Goal: Contribute content: Contribute content

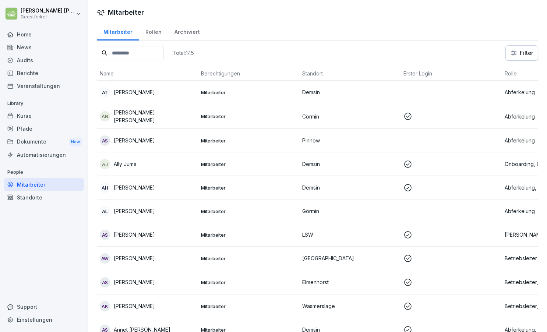
click at [40, 48] on div "News" at bounding box center [44, 47] width 80 height 13
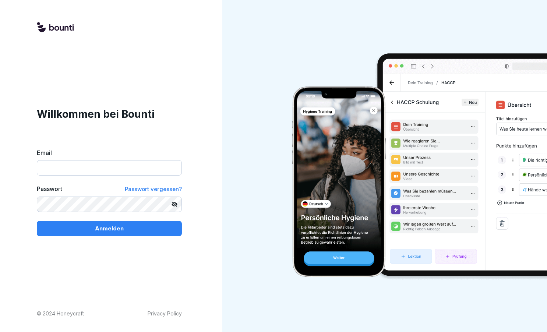
type input "**********"
click at [109, 228] on button "Anmelden" at bounding box center [109, 228] width 145 height 15
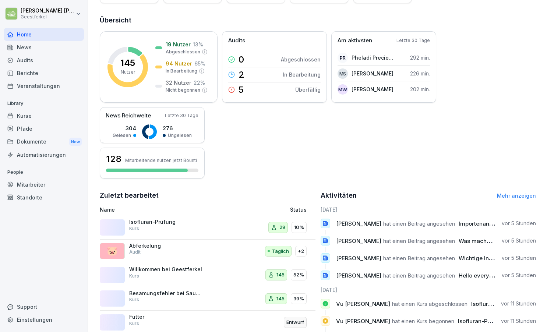
scroll to position [81, 0]
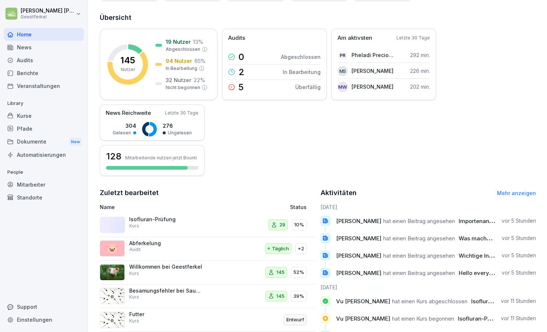
click at [156, 222] on p "Isofluran-Prüfung" at bounding box center [166, 219] width 74 height 7
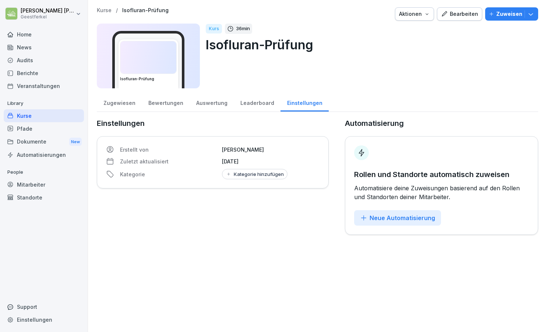
click at [202, 104] on div "Auswertung" at bounding box center [212, 102] width 44 height 19
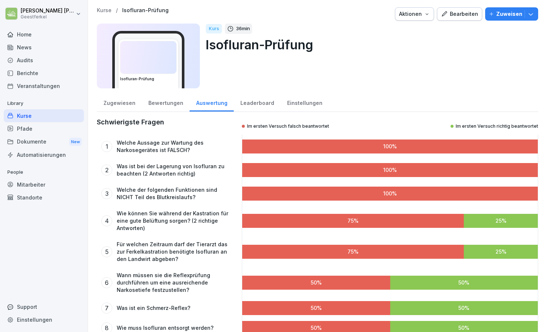
click at [120, 103] on div "Zugewiesen" at bounding box center [119, 102] width 45 height 19
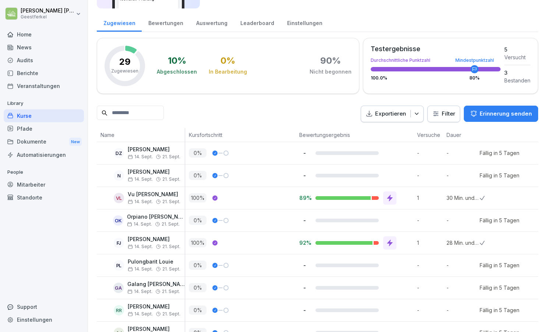
scroll to position [81, 0]
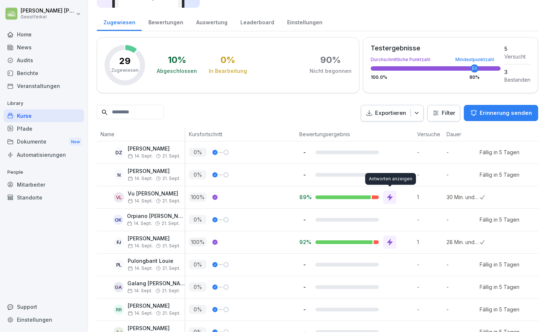
click at [389, 196] on icon at bounding box center [390, 197] width 6 height 7
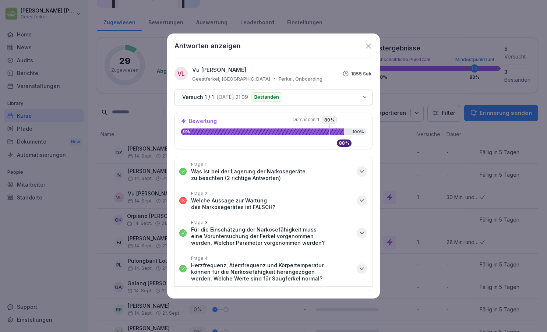
click at [360, 198] on icon "button" at bounding box center [361, 200] width 7 height 7
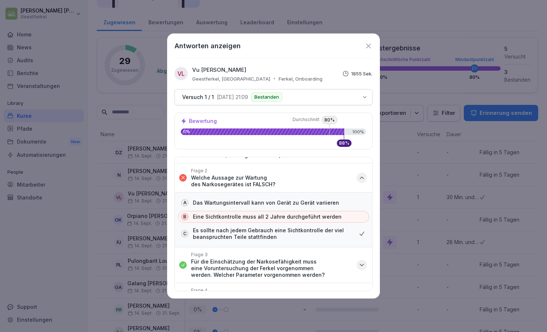
scroll to position [21, 0]
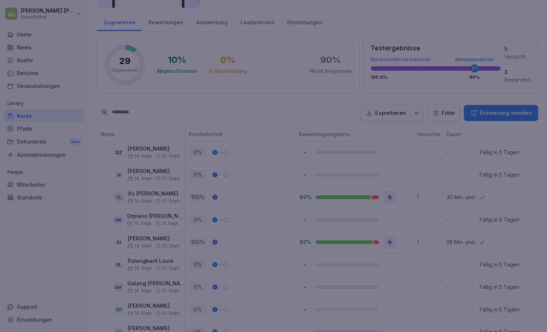
click at [56, 219] on div at bounding box center [273, 166] width 547 height 332
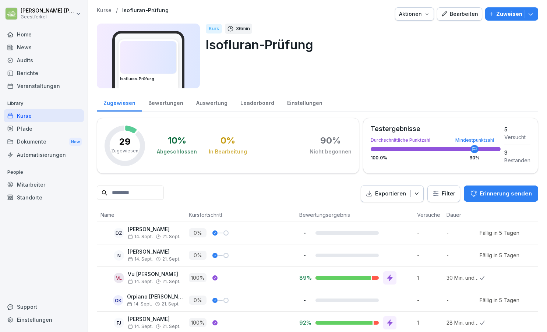
scroll to position [0, 0]
click at [461, 13] on div "Bearbeiten" at bounding box center [459, 14] width 37 height 8
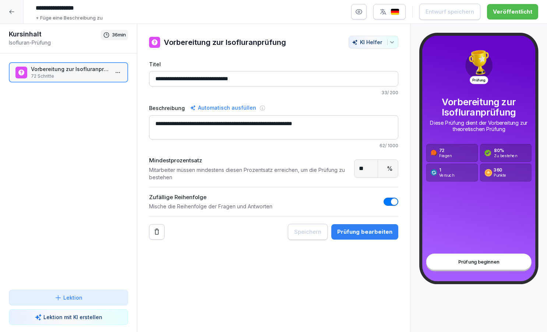
click at [71, 75] on p "72 Schritte" at bounding box center [70, 76] width 78 height 7
click at [366, 235] on div "Prüfung bearbeiten" at bounding box center [364, 232] width 55 height 8
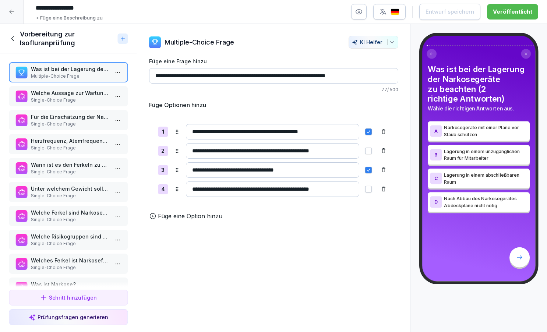
click at [101, 100] on p "Single-Choice Frage" at bounding box center [70, 100] width 78 height 7
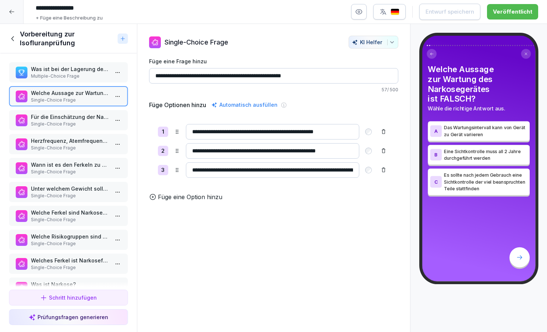
click at [263, 151] on input "**********" at bounding box center [272, 150] width 173 height 15
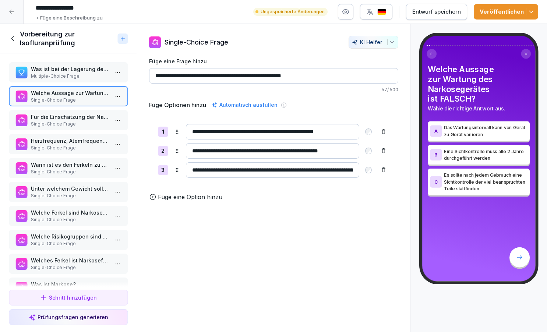
type input "**********"
click at [492, 9] on div "Veröffentlichen" at bounding box center [506, 12] width 53 height 8
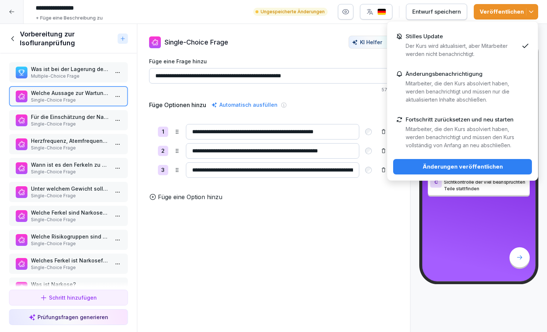
click at [449, 164] on div "Änderungen veröffentlichen" at bounding box center [462, 167] width 127 height 8
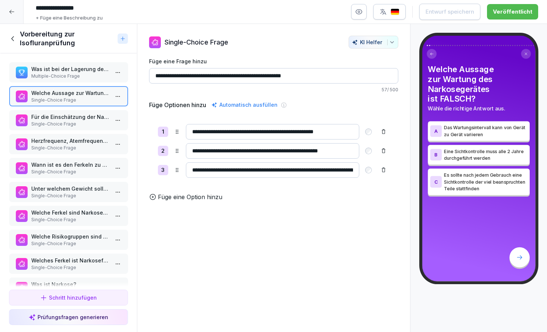
click at [99, 121] on p "Single-Choice Frage" at bounding box center [70, 124] width 78 height 7
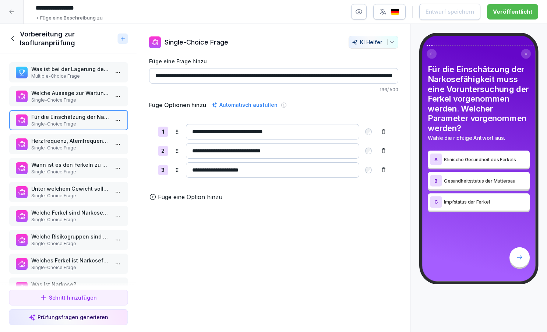
click at [97, 134] on div "Herzfrequenz, Atemfrequenz und Körpertemperatur können für die Narkosefähigkeit…" at bounding box center [68, 144] width 119 height 20
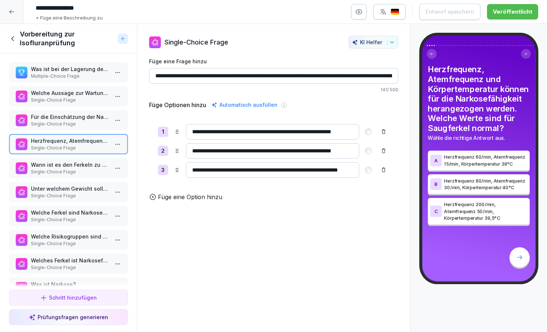
click at [97, 153] on div "Herzfrequenz, Atemfrequenz und Körpertemperatur können für die Narkosefähigkeit…" at bounding box center [68, 144] width 119 height 20
click at [97, 163] on p "Wann ist es den Ferkeln zu kalt?" at bounding box center [70, 165] width 78 height 8
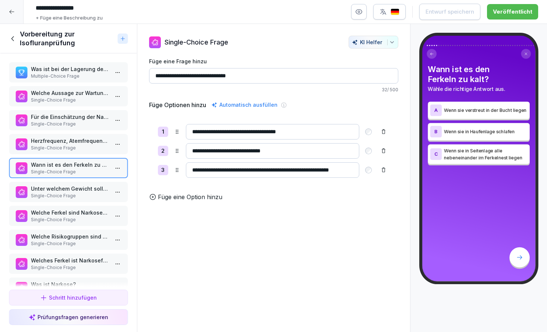
click at [98, 194] on p "Single-Choice Frage" at bounding box center [70, 195] width 78 height 7
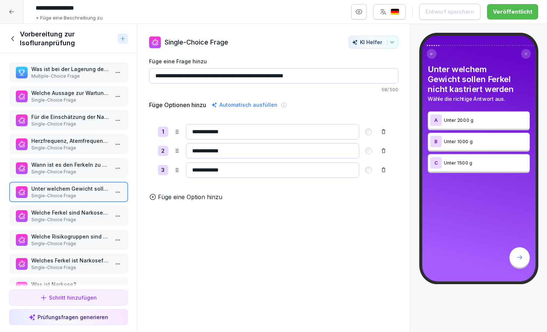
click at [97, 208] on div "Welche Ferkel sind Narkosefähig? Single-Choice Frage" at bounding box center [68, 216] width 119 height 20
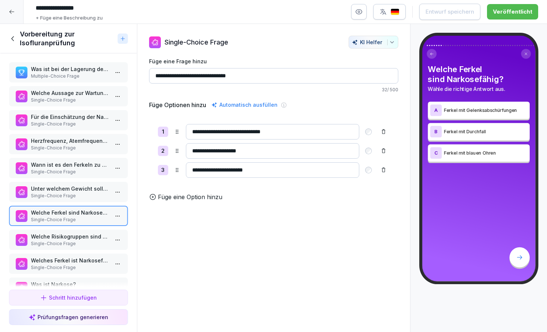
click at [98, 239] on p "Welche Risikogruppen sind bei Ferkeln für die Kastration relevant?" at bounding box center [70, 237] width 78 height 8
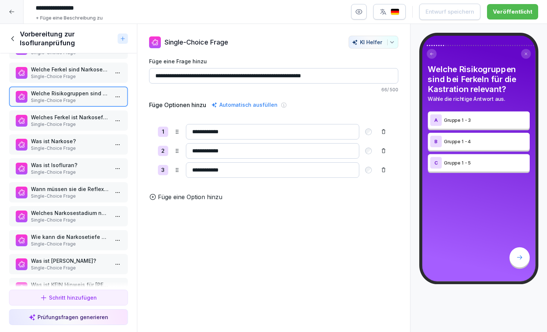
scroll to position [146, 0]
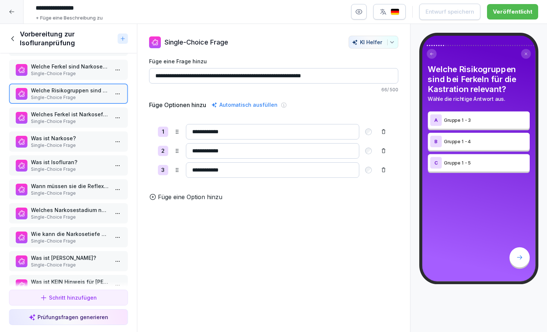
click at [98, 121] on p "Single-Choice Frage" at bounding box center [70, 121] width 78 height 7
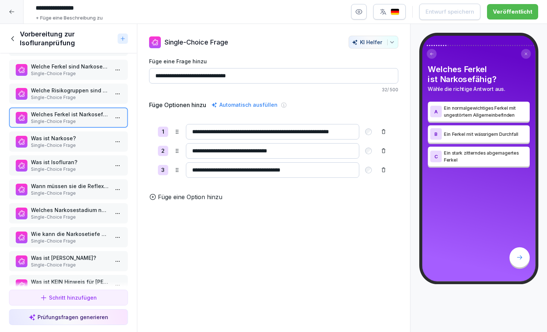
click at [98, 140] on p "Was ist Narkose?" at bounding box center [70, 138] width 78 height 8
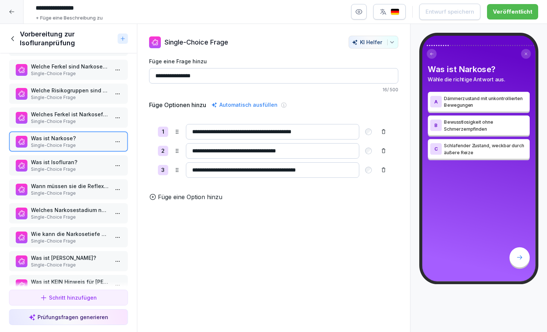
click at [95, 160] on p "Was ist Isofluran?" at bounding box center [70, 162] width 78 height 8
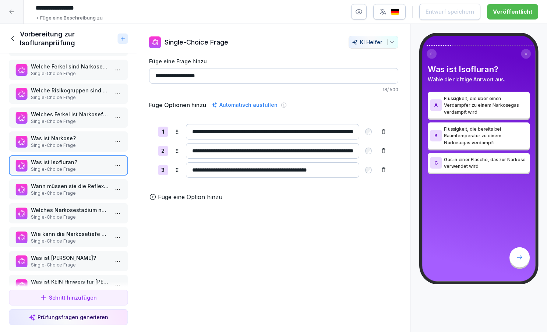
click at [96, 192] on p "Single-Choice Frage" at bounding box center [70, 193] width 78 height 7
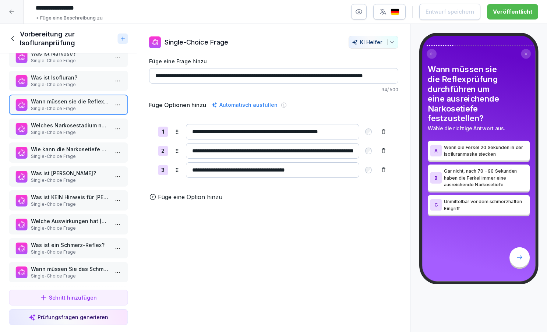
scroll to position [243, 0]
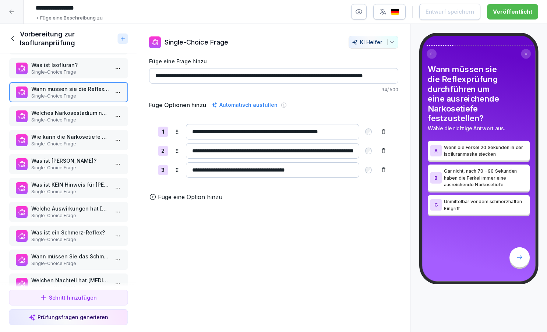
click at [108, 110] on p "Welches Narkosestadium nach [GEOGRAPHIC_DATA] soll für einen schmerzhaften Eing…" at bounding box center [70, 113] width 78 height 8
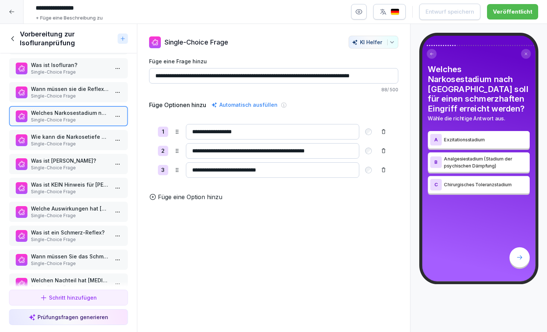
click at [98, 139] on p "Wie kann die Narkosetiefe bei Ferkel getestet werden?" at bounding box center [70, 137] width 78 height 8
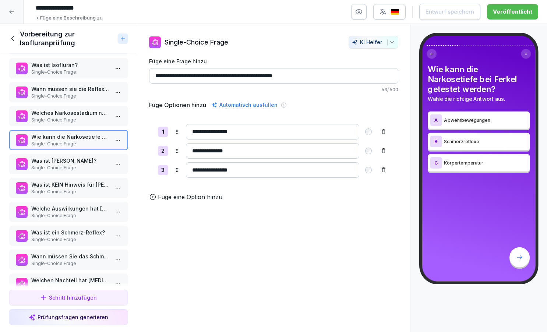
click at [94, 155] on div "Was ist [PERSON_NAME]? Single-Choice Frage" at bounding box center [68, 164] width 119 height 20
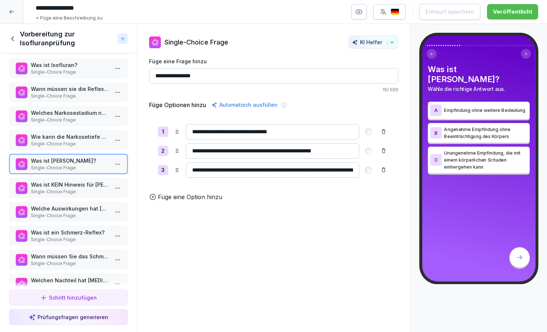
click at [91, 185] on p "Was ist KEIN Hinweis für [PERSON_NAME] beim Ferkel" at bounding box center [70, 185] width 78 height 8
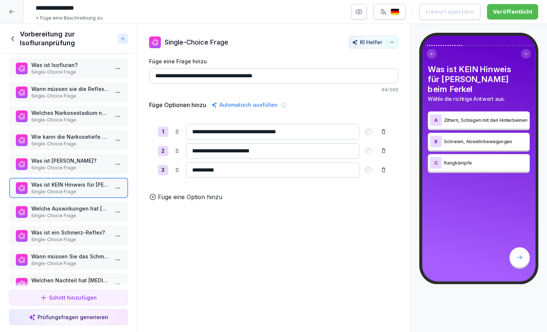
click at [90, 214] on p "Single-Choice Frage" at bounding box center [70, 215] width 78 height 7
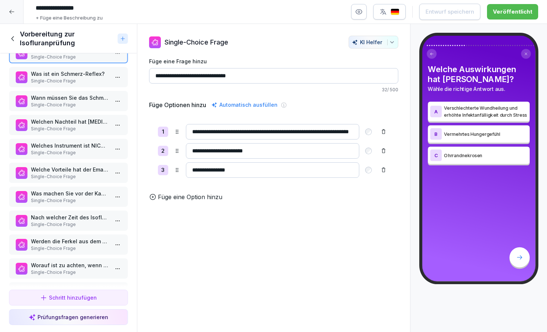
scroll to position [403, 0]
click at [91, 74] on p "Was ist ein Schmerz-Reflex?" at bounding box center [70, 73] width 78 height 8
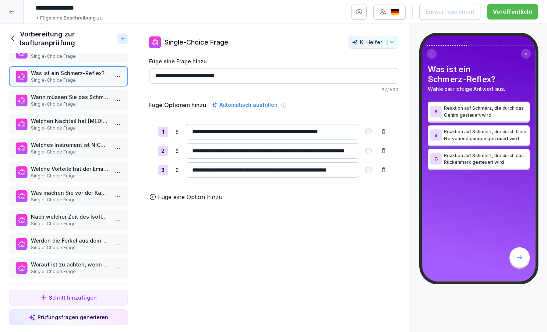
click at [92, 101] on p "Single-Choice Frage" at bounding box center [70, 104] width 78 height 7
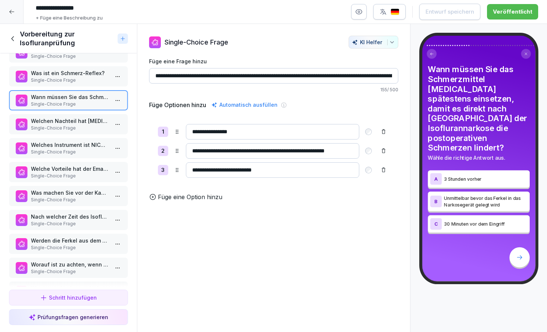
click at [96, 124] on p "Welchen Nachteil hat [MEDICAL_DATA] als Schmerzmittel gegenüber [MEDICAL_DATA]?" at bounding box center [70, 121] width 78 height 8
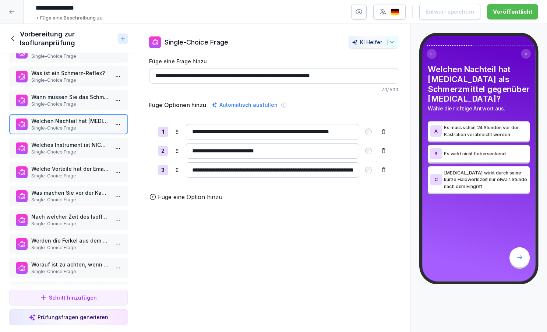
click at [96, 146] on p "Welches Instrument ist NICHT für die Kastration geeignet?" at bounding box center [70, 145] width 78 height 8
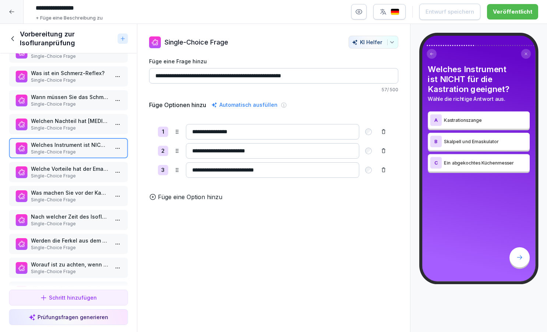
click at [98, 178] on p "Single-Choice Frage" at bounding box center [70, 176] width 78 height 7
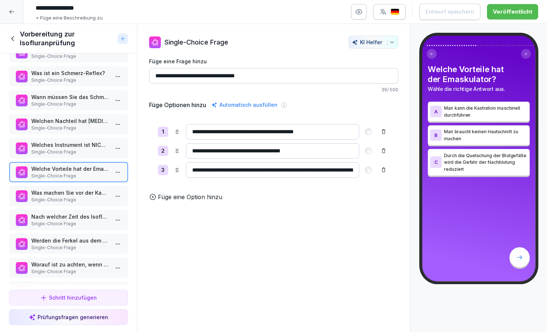
click at [98, 191] on p "Was machen Sie vor der Kastration?" at bounding box center [70, 193] width 78 height 8
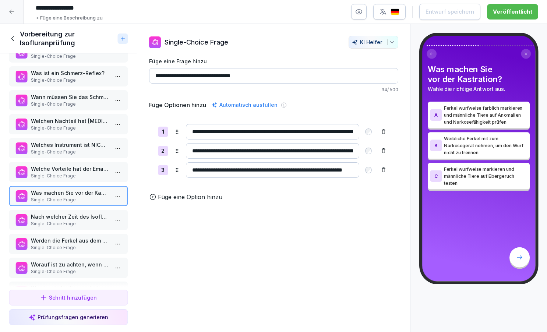
click at [97, 223] on p "Single-Choice Frage" at bounding box center [70, 223] width 78 height 7
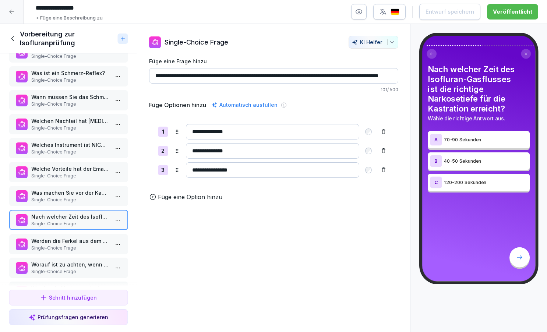
click at [97, 241] on p "Werden die Ferkel aus dem Narkosegerät entfernt wird wie folgt vorgegangen:" at bounding box center [70, 241] width 78 height 8
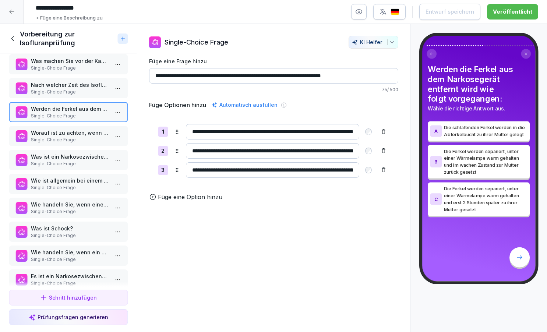
scroll to position [536, 0]
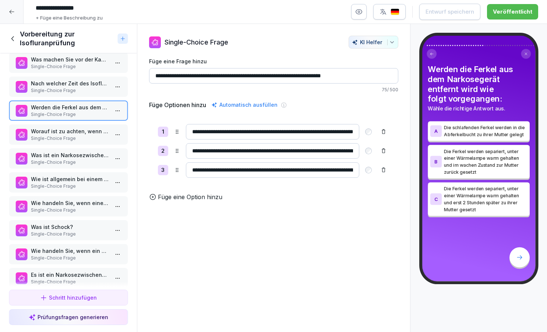
click at [86, 139] on p "Single-Choice Frage" at bounding box center [70, 138] width 78 height 7
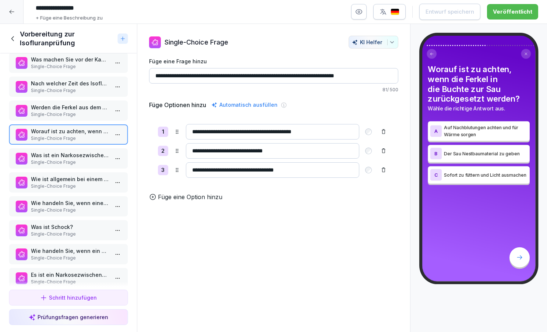
click at [88, 160] on p "Single-Choice Frage" at bounding box center [70, 162] width 78 height 7
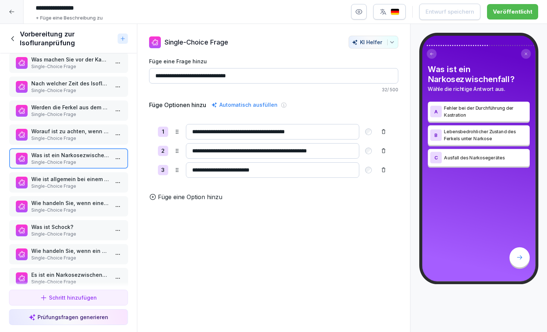
click at [88, 179] on p "Wie ist allgemein bei einem Narkosezwischenfall zu reagieren?" at bounding box center [70, 179] width 78 height 8
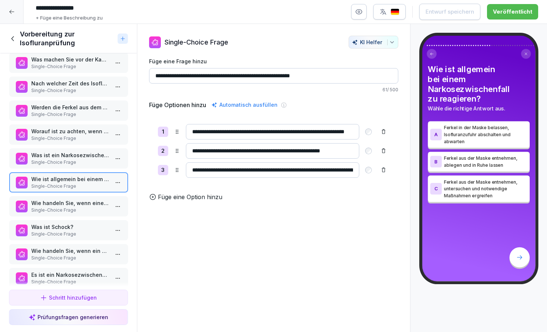
click at [88, 199] on p "Wie handeln Sie, wenn eine Ferkel während der Narkose einen Atemstillstand hat?" at bounding box center [70, 203] width 78 height 8
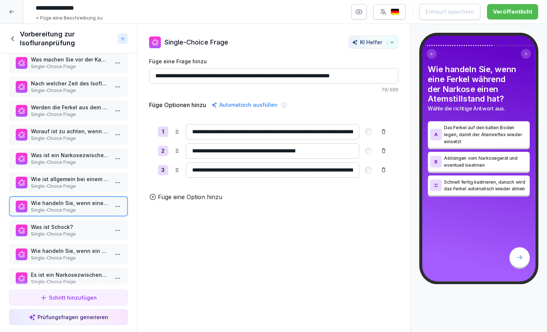
click at [88, 229] on p "Was ist Schock?" at bounding box center [70, 227] width 78 height 8
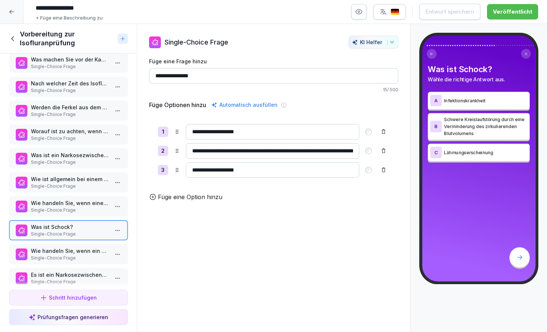
click at [88, 257] on p "Single-Choice Frage" at bounding box center [70, 258] width 78 height 7
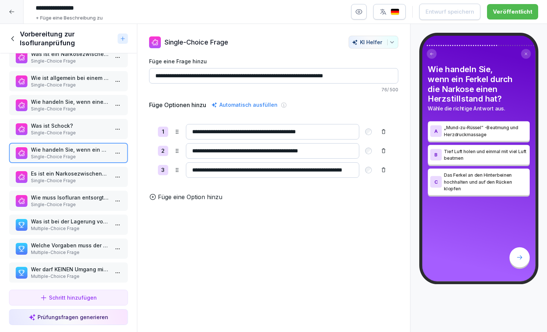
scroll to position [644, 0]
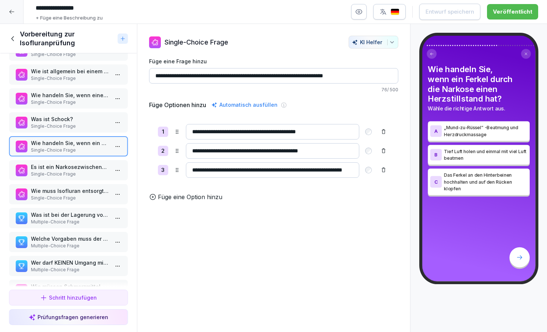
click at [94, 174] on p "Single-Choice Frage" at bounding box center [70, 174] width 78 height 7
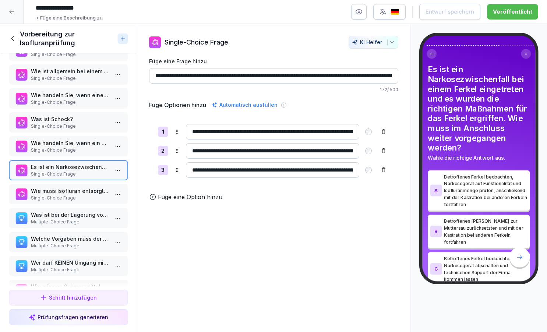
click at [93, 195] on p "Single-Choice Frage" at bounding box center [70, 198] width 78 height 7
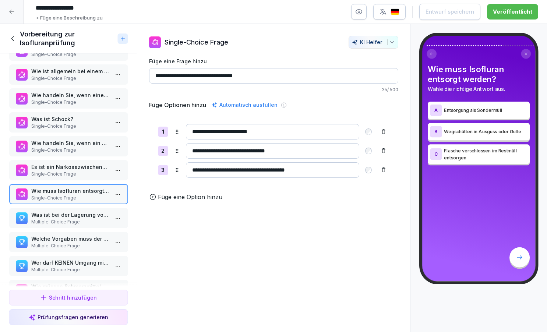
click at [92, 216] on p "Was ist bei der Lagerung von Isofluran zu beachten (2 Antworten richtig)" at bounding box center [70, 215] width 78 height 8
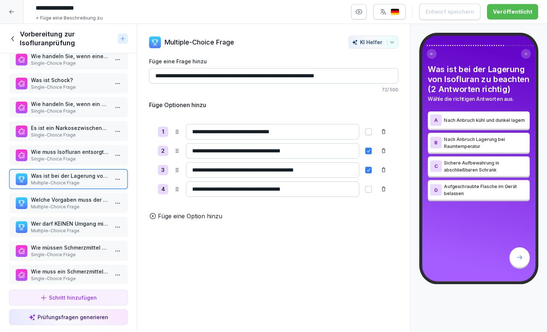
scroll to position [688, 0]
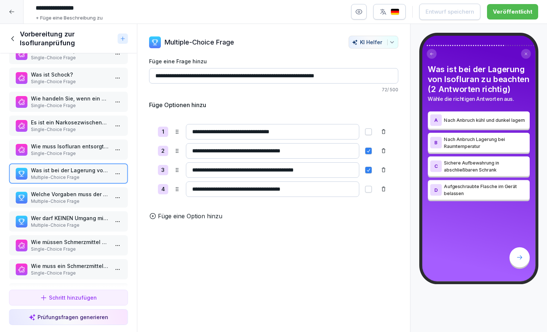
click at [370, 132] on button "button" at bounding box center [368, 131] width 7 height 7
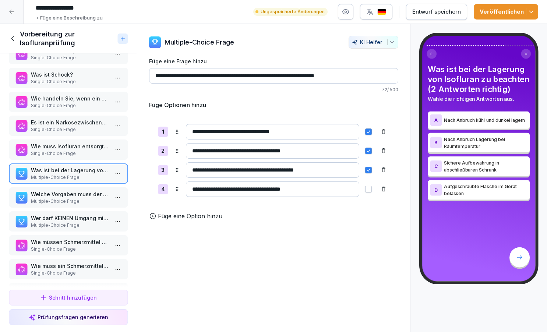
click at [370, 149] on span "button" at bounding box center [368, 151] width 6 height 6
click at [497, 12] on div "Veröffentlichen" at bounding box center [506, 12] width 53 height 8
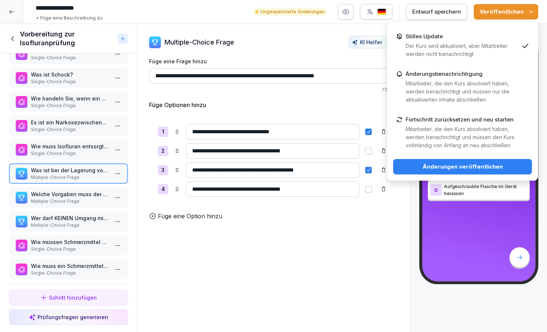
click at [469, 165] on div "Änderungen veröffentlichen" at bounding box center [462, 167] width 127 height 8
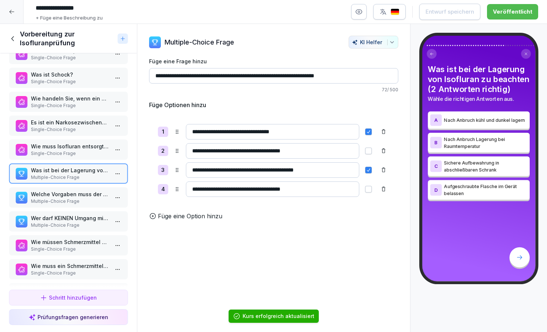
click at [99, 199] on p "Multiple-Choice Frage" at bounding box center [70, 201] width 78 height 7
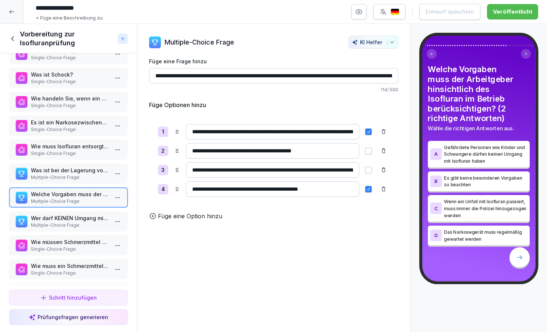
click at [95, 223] on p "Multiple-Choice Frage" at bounding box center [70, 225] width 78 height 7
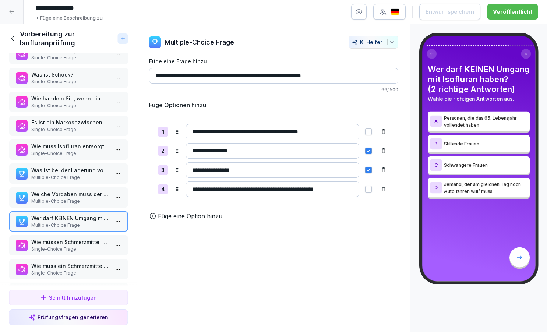
click at [95, 247] on p "Single-Choice Frage" at bounding box center [70, 249] width 78 height 7
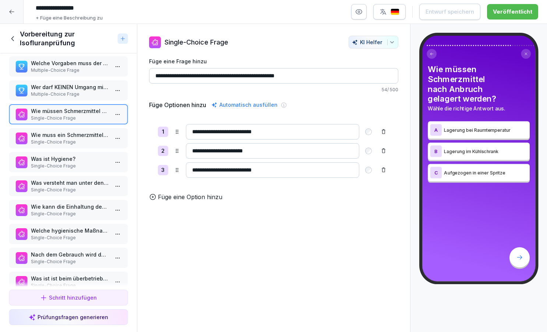
scroll to position [837, 0]
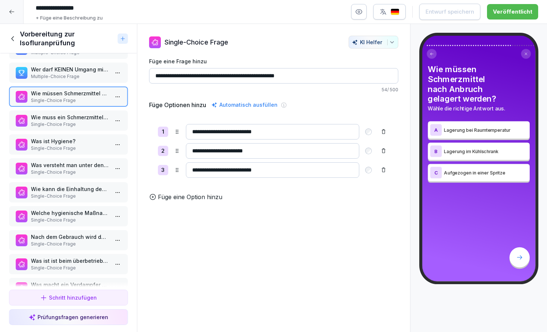
click at [84, 123] on p "Single-Choice Frage" at bounding box center [70, 124] width 78 height 7
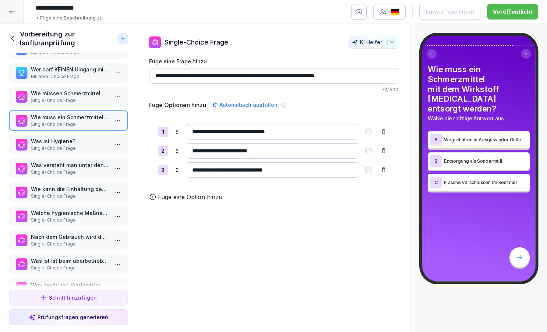
click at [85, 138] on p "Was ist Hygiene?" at bounding box center [70, 141] width 78 height 8
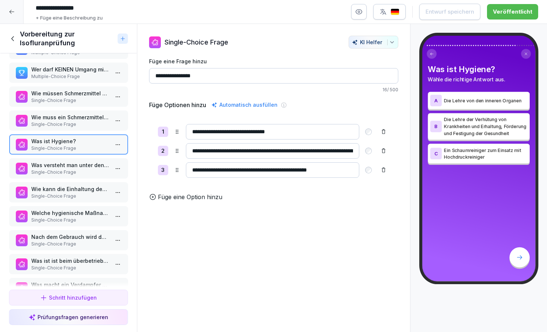
click at [85, 162] on p "Was versteht man unter den Begriff Desinfektion?" at bounding box center [70, 165] width 78 height 8
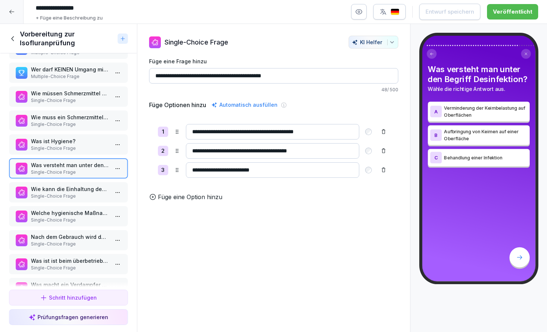
click at [84, 186] on p "Wie kann die Einhaltung des Hygienekonzeptes im Betrieb umgesetzt werden?" at bounding box center [70, 189] width 78 height 8
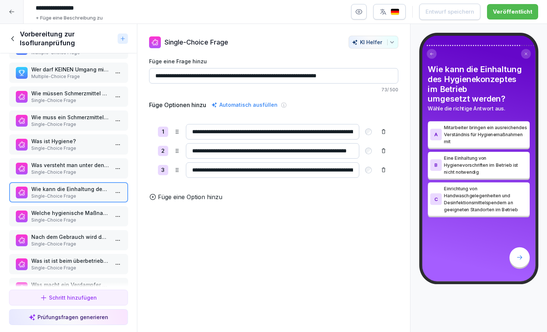
click at [85, 213] on p "Welche hygienische Maßnahme kann während der Kastration von [PERSON_NAME] ergri…" at bounding box center [70, 213] width 78 height 8
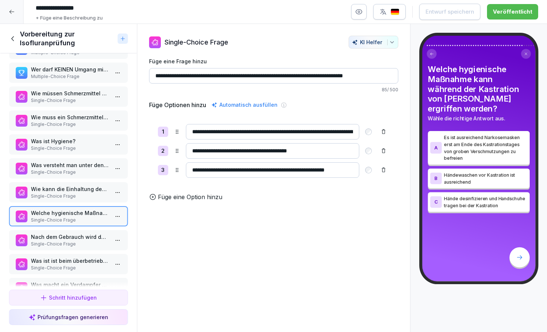
click at [87, 234] on p "Nach dem Gebrauch wird der Verdampfer…" at bounding box center [70, 237] width 78 height 8
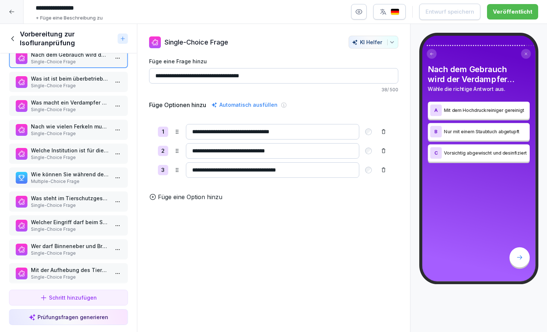
scroll to position [1019, 0]
click at [86, 78] on p "Was ist ist beim überbetrieblichen Einsatz von Inhalationsgeräten zu beachten?" at bounding box center [70, 79] width 78 height 8
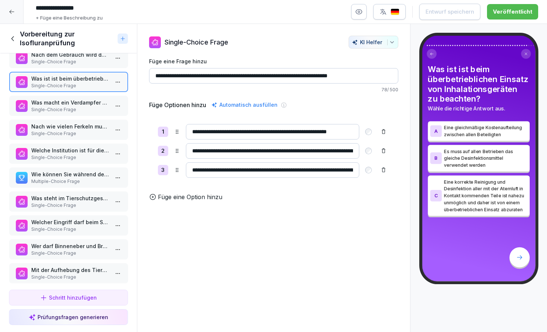
click at [87, 101] on p "Was macht ein Verdampfer am Isofluran-Narkosegerät?" at bounding box center [70, 103] width 78 height 8
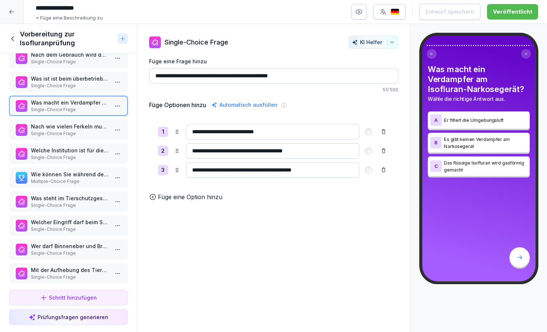
click at [88, 120] on div "Nach wie vielen Ferkeln muss der Filter am Narkosegerät gewechselt werden? Sing…" at bounding box center [68, 130] width 119 height 20
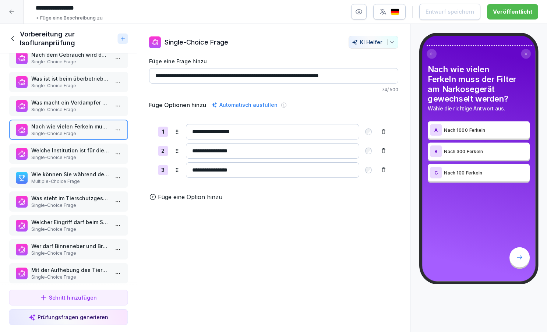
click at [89, 139] on div "Nach wie vielen Ferkeln muss der Filter am Narkosegerät gewechselt werden? Sing…" at bounding box center [68, 130] width 119 height 20
click at [90, 154] on p "Welche Institution ist für die Zertifizierung der Narkosegeräte in [GEOGRAPHIC_…" at bounding box center [70, 150] width 78 height 8
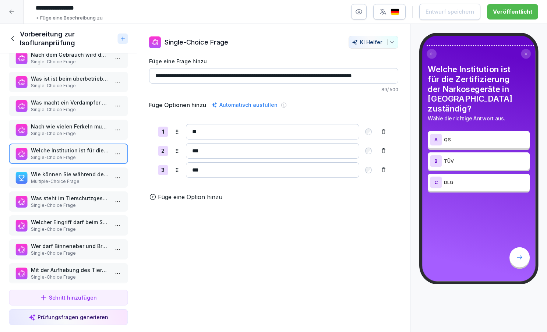
click at [93, 173] on p "Wie können Sie während der Kastration für eine gute Belüftung sorgen? (2 richti…" at bounding box center [70, 174] width 78 height 8
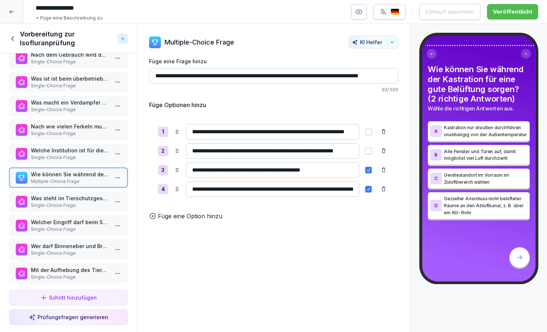
click at [369, 149] on button "button" at bounding box center [368, 151] width 7 height 7
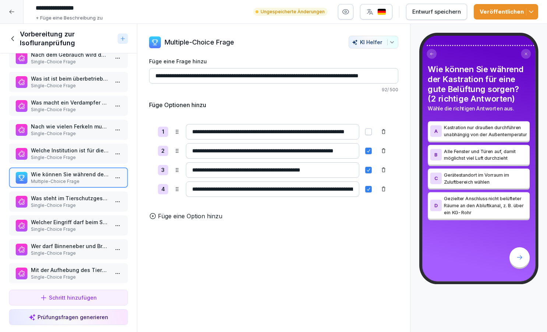
click at [368, 170] on span "button" at bounding box center [368, 170] width 6 height 6
click at [506, 11] on div "Veröffentlichen" at bounding box center [506, 12] width 53 height 8
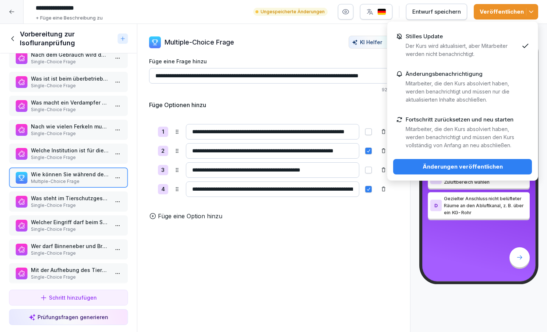
click at [468, 164] on div "Änderungen veröffentlichen" at bounding box center [462, 167] width 127 height 8
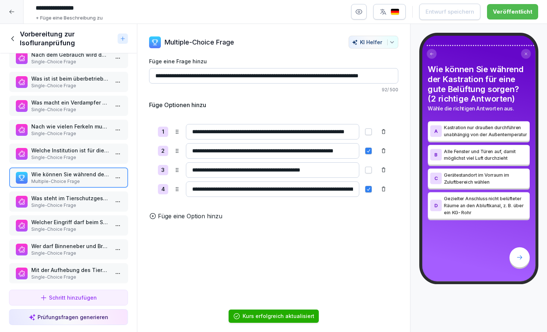
click at [94, 202] on p "Single-Choice Frage" at bounding box center [70, 205] width 78 height 7
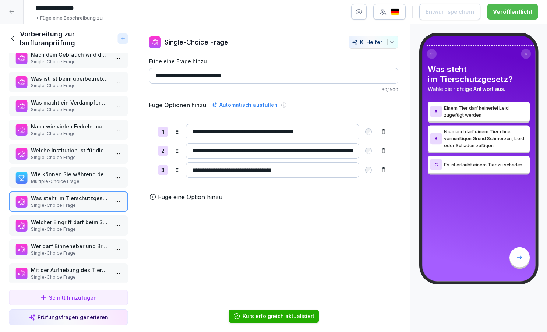
click at [92, 218] on div "Welcher Eingriff darf beim Schwein gemäß Tierschutzgesetz auch nach dem [DATE] …" at bounding box center [68, 225] width 119 height 20
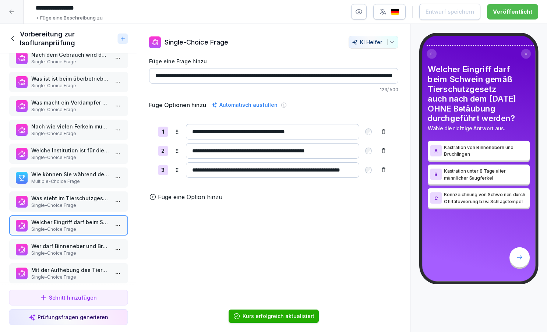
click at [88, 248] on p "Wer darf Binneneber und Brüchlinge kastrieren?" at bounding box center [70, 246] width 78 height 8
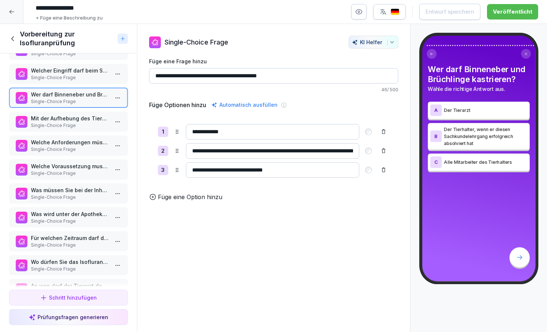
scroll to position [1176, 0]
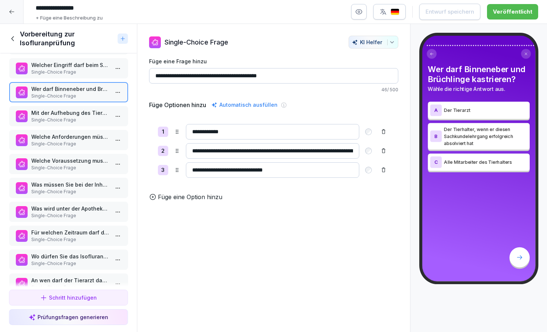
click at [82, 112] on p "Mit der Aufhebung des Tierarztvorbehaltes durch die Ferkelbetäubungssachkundeve…" at bounding box center [70, 113] width 78 height 8
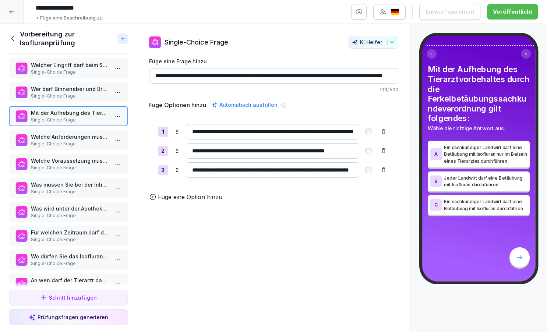
click at [84, 141] on p "Single-Choice Frage" at bounding box center [70, 144] width 78 height 7
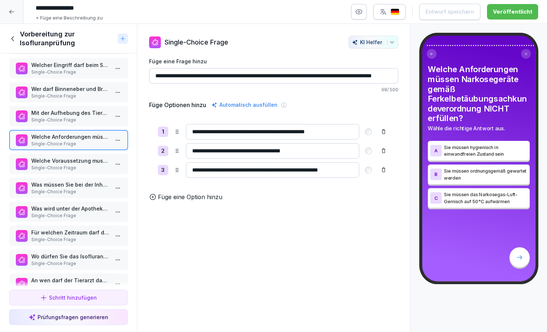
click at [87, 161] on p "Welche Voraussetzung muss zum Erwerb der Sachkunde nach Ferkelbetäubungssachkun…" at bounding box center [70, 161] width 78 height 8
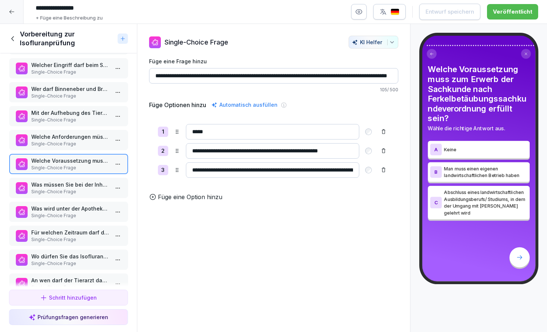
click at [85, 185] on p "Was müssen Sie bei der Inhalationsnarkose mittels Isofluran arbeitstäglich doku…" at bounding box center [70, 185] width 78 height 8
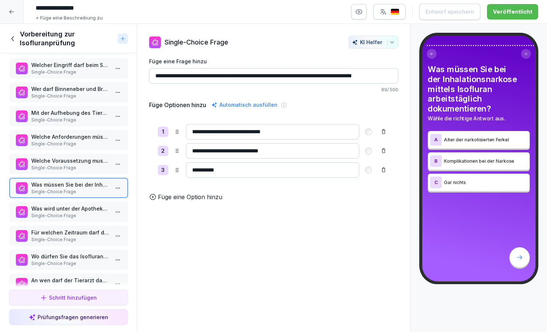
click at [84, 213] on p "Single-Choice Frage" at bounding box center [70, 215] width 78 height 7
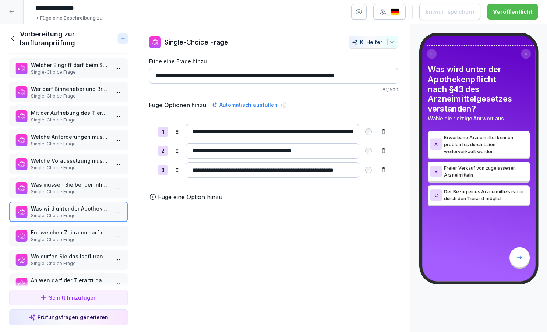
click at [87, 231] on p "Für welchen Zeitraum darf der Tierarzt das zur Ferkelkastration benötigte Isofl…" at bounding box center [70, 233] width 78 height 8
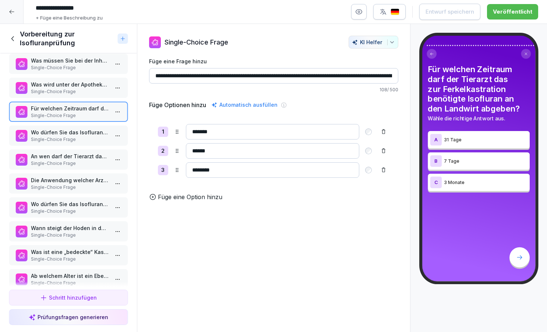
scroll to position [1305, 0]
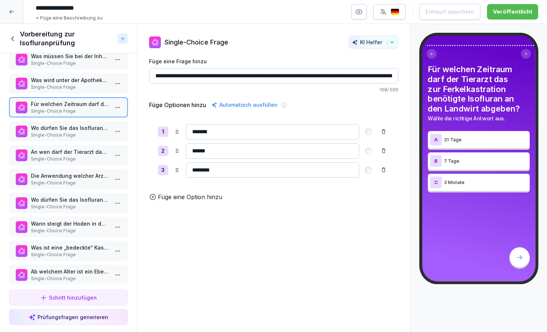
click at [79, 130] on p "Wo dürfen Sie das Isofluran für die Narkose beziehen?" at bounding box center [70, 128] width 78 height 8
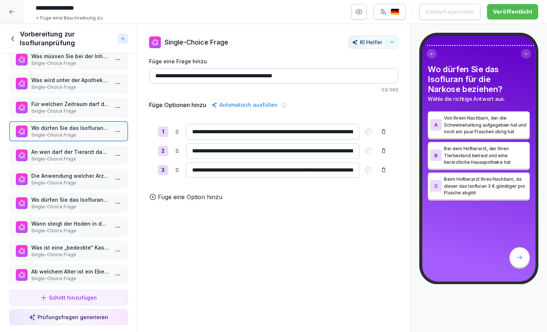
click at [81, 149] on p "An wen darf der Tierarzt das Isofluran aus der tierärztlichen Hausapotheke abge…" at bounding box center [70, 152] width 78 height 8
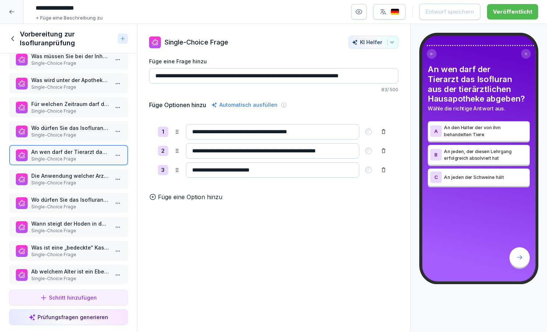
click at [81, 175] on p "Die Anwendung welcher Arzneimittel müssen Sie im Bestandsbehandlungsbuch dokume…" at bounding box center [70, 176] width 78 height 8
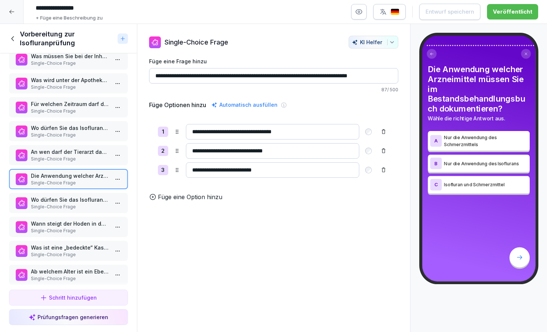
click at [81, 195] on div "Wo dürfen Sie das Isofluran für die Narkose NICHT beziehen? Single-Choice Frage" at bounding box center [68, 203] width 119 height 20
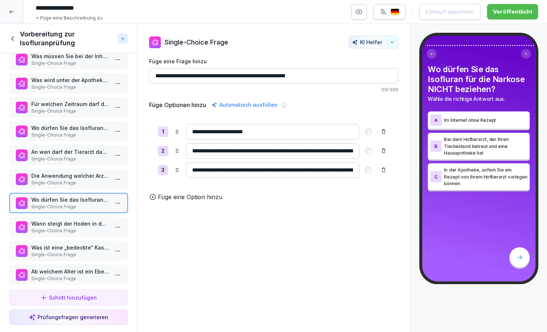
click at [80, 224] on p "Wann steigt der Hoden in den Hodensack ab?" at bounding box center [70, 224] width 78 height 8
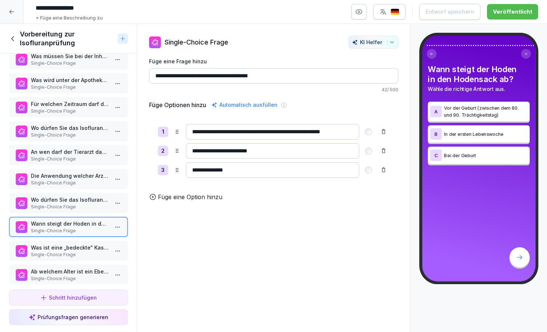
click at [80, 245] on p "Was ist eine „bedeckte“ Kastration?" at bounding box center [70, 248] width 78 height 8
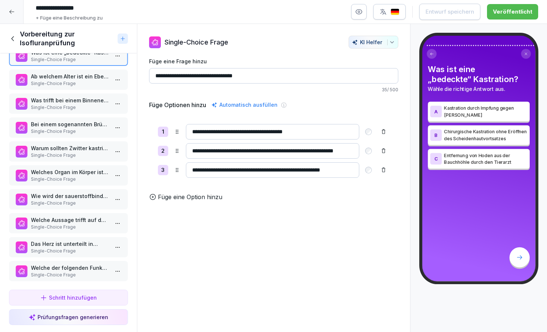
scroll to position [1502, 0]
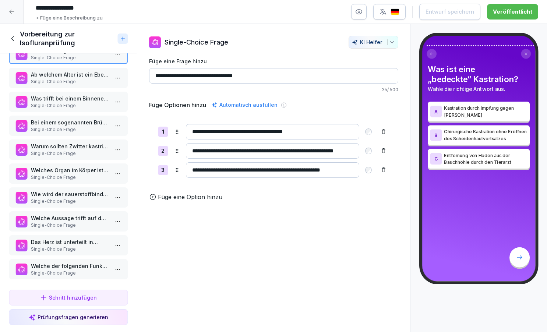
click at [12, 37] on icon at bounding box center [13, 39] width 8 height 8
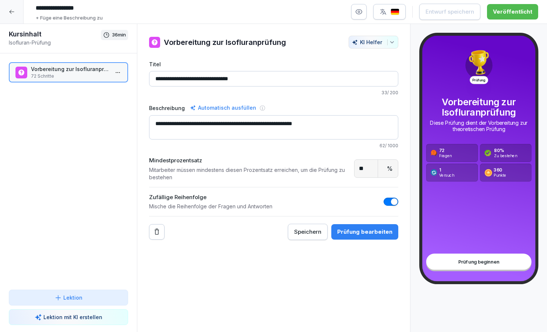
click at [14, 13] on icon at bounding box center [12, 12] width 6 height 6
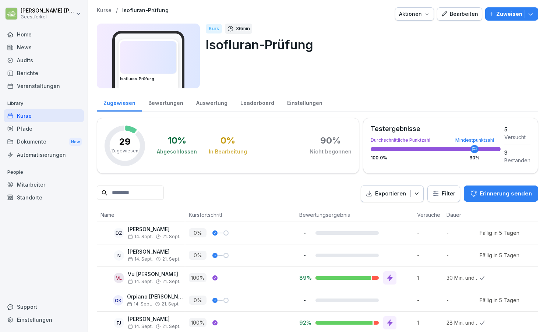
click at [208, 103] on div "Auswertung" at bounding box center [212, 102] width 44 height 19
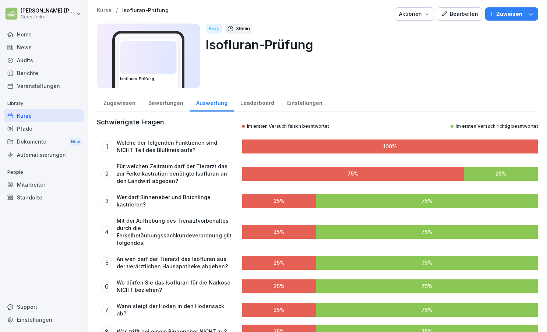
click at [116, 102] on div "Zugewiesen" at bounding box center [119, 102] width 45 height 19
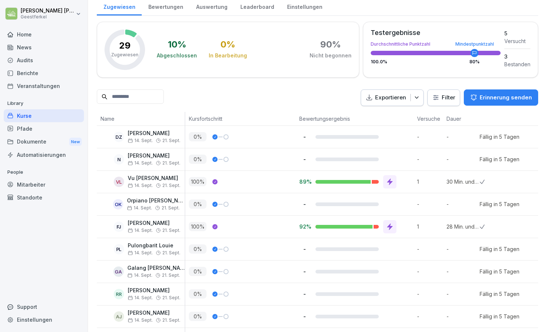
scroll to position [113, 0]
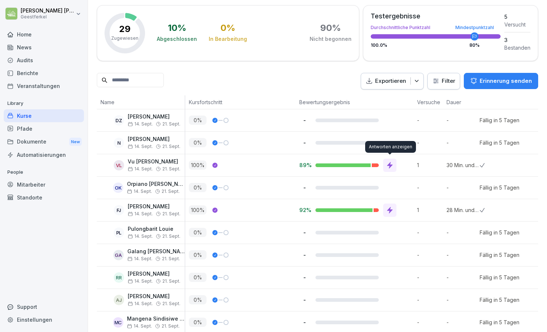
click at [393, 168] on icon at bounding box center [389, 165] width 7 height 7
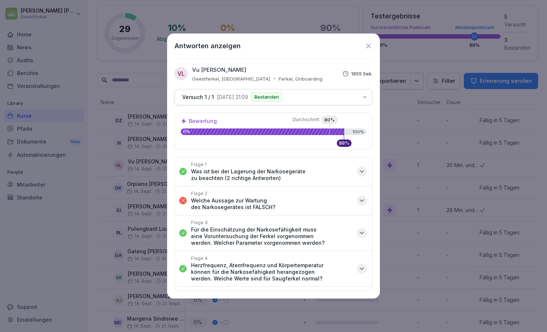
click at [361, 198] on icon "button" at bounding box center [361, 200] width 7 height 7
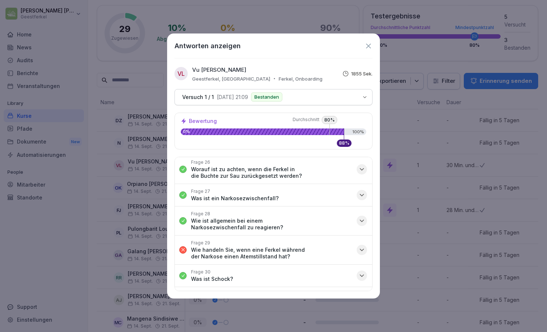
scroll to position [718, 0]
click at [365, 245] on icon "button" at bounding box center [361, 248] width 7 height 7
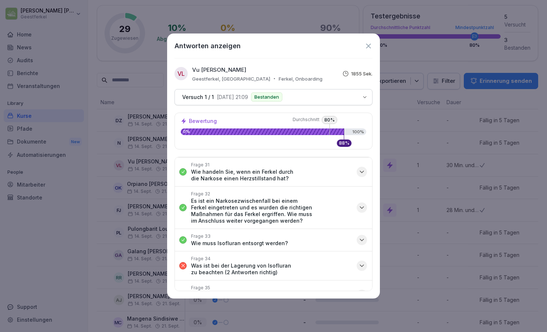
scroll to position [912, 0]
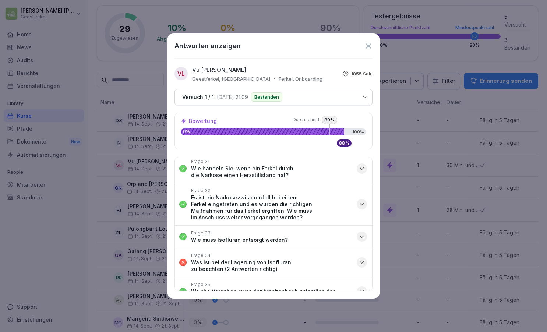
click at [363, 259] on icon "button" at bounding box center [361, 262] width 7 height 7
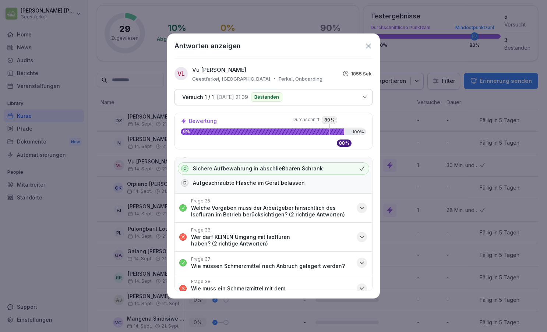
scroll to position [1068, 0]
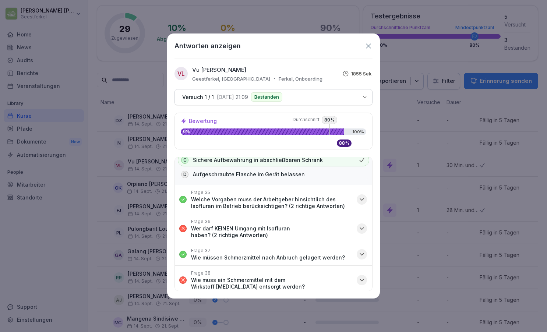
click at [362, 225] on icon "button" at bounding box center [361, 228] width 7 height 7
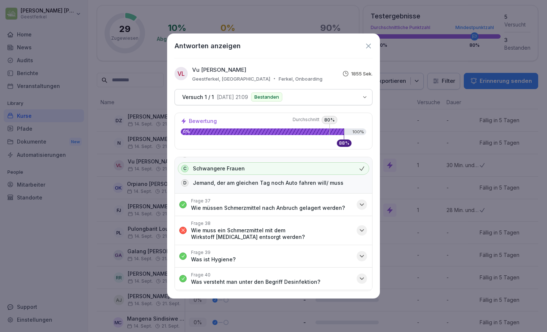
scroll to position [1185, 0]
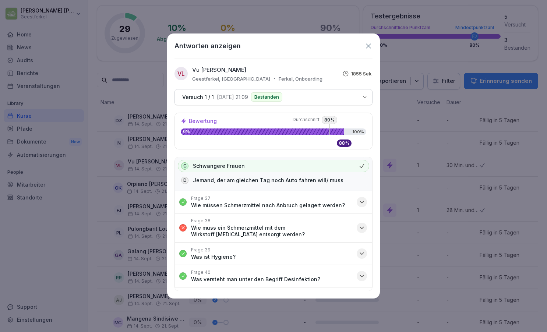
click at [360, 227] on icon "button" at bounding box center [362, 228] width 4 height 2
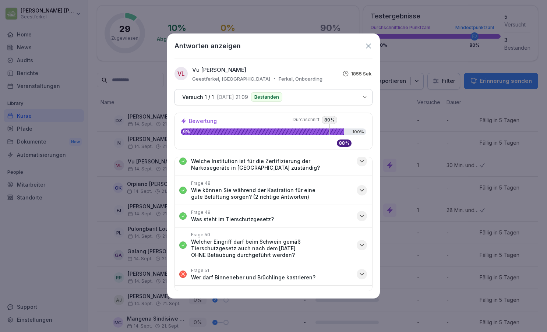
scroll to position [1574, 0]
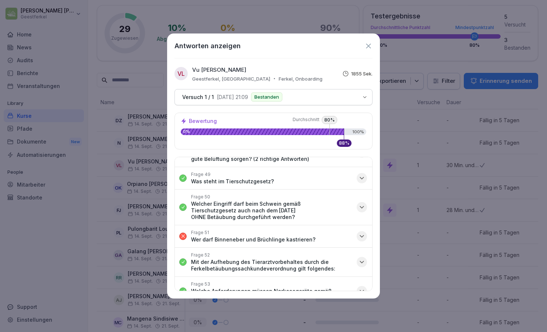
click at [365, 231] on div "button" at bounding box center [362, 236] width 10 height 10
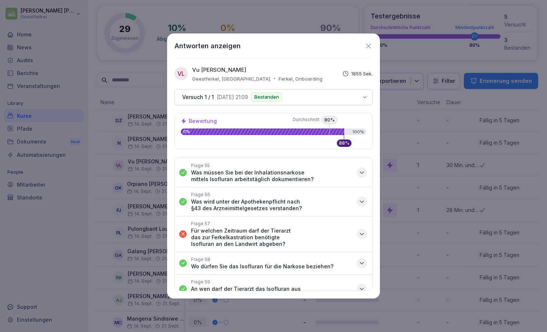
scroll to position [1813, 0]
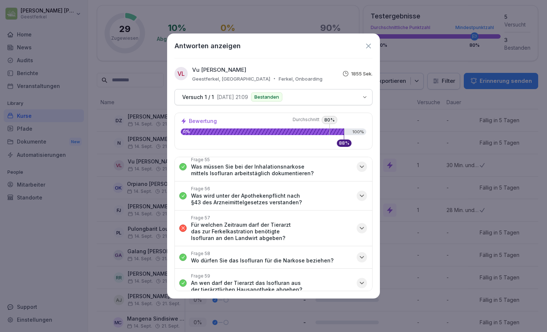
click at [364, 225] on icon "button" at bounding box center [361, 228] width 7 height 7
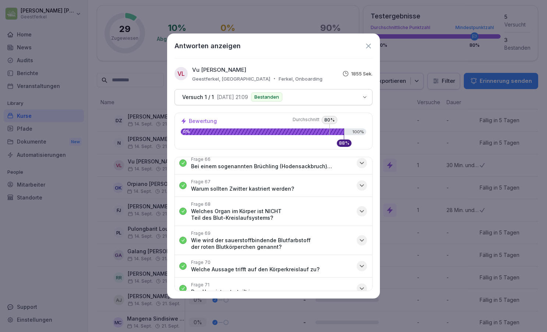
scroll to position [2154, 0]
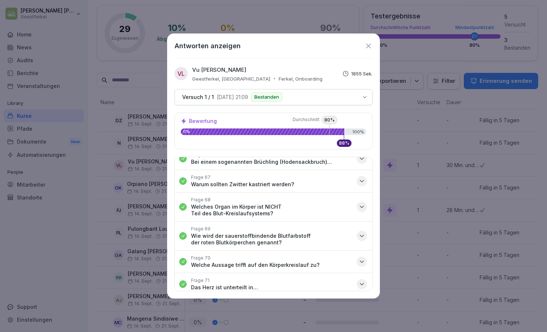
click at [360, 306] on icon "button" at bounding box center [361, 309] width 7 height 7
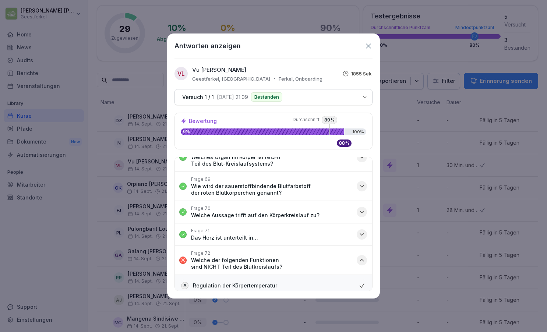
click at [360, 257] on icon "button" at bounding box center [361, 260] width 7 height 7
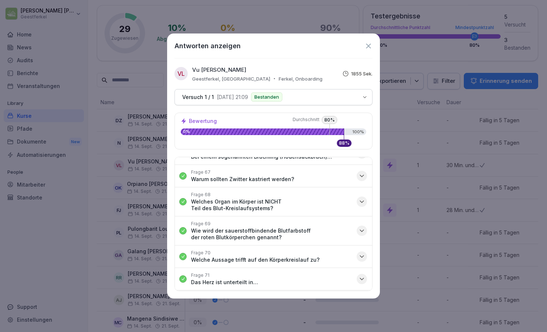
scroll to position [2154, 0]
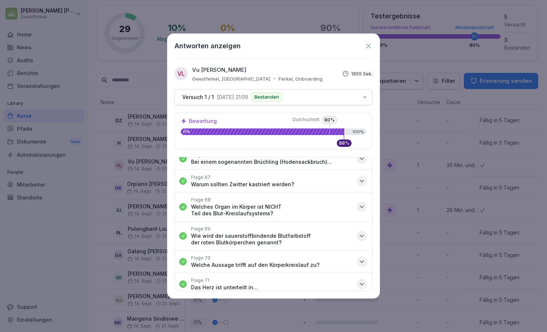
click at [368, 47] on icon at bounding box center [368, 45] width 5 height 5
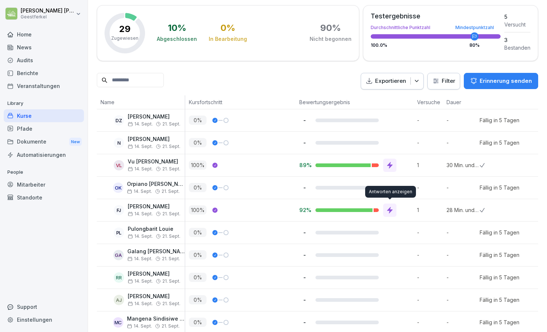
click at [390, 213] on icon at bounding box center [389, 209] width 7 height 7
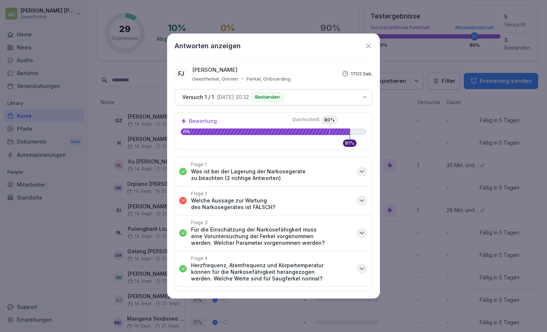
click at [364, 197] on icon "button" at bounding box center [361, 200] width 7 height 7
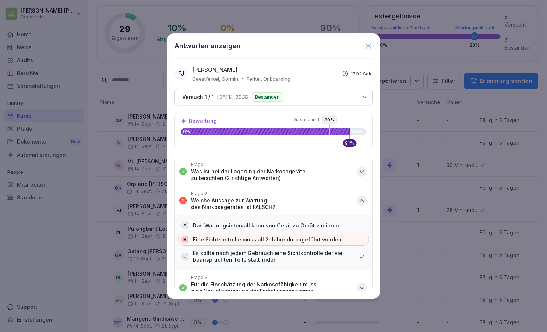
click at [364, 197] on icon "button" at bounding box center [361, 200] width 7 height 7
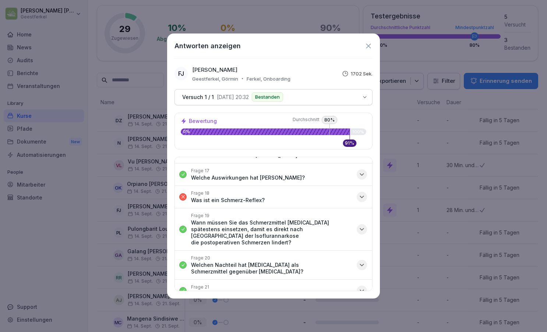
scroll to position [411, 0]
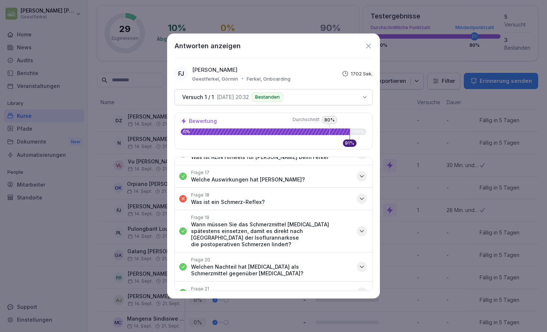
click at [360, 195] on icon "button" at bounding box center [361, 198] width 7 height 7
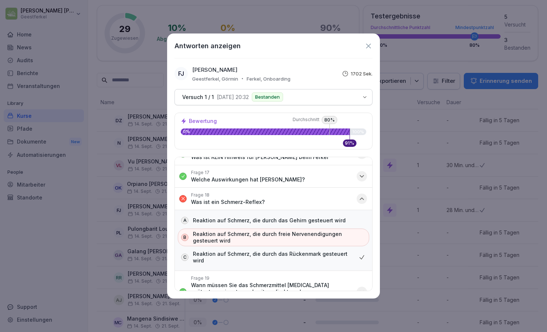
click at [360, 195] on icon "button" at bounding box center [361, 198] width 7 height 7
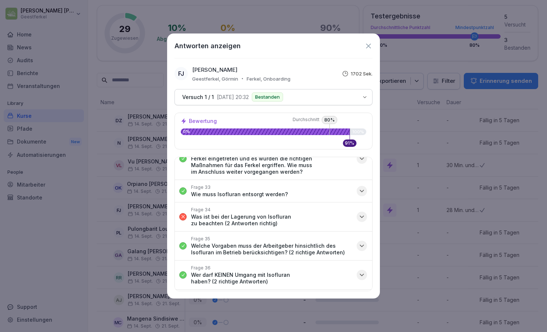
scroll to position [842, 0]
click at [361, 215] on icon "button" at bounding box center [362, 216] width 4 height 2
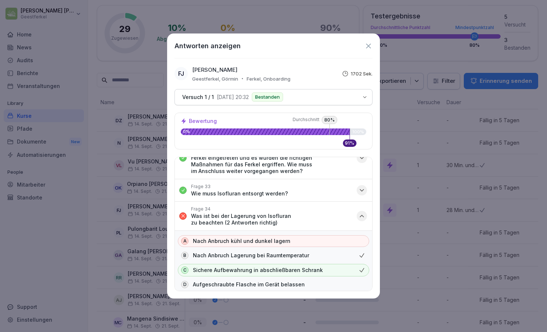
click at [361, 212] on icon "button" at bounding box center [361, 215] width 7 height 7
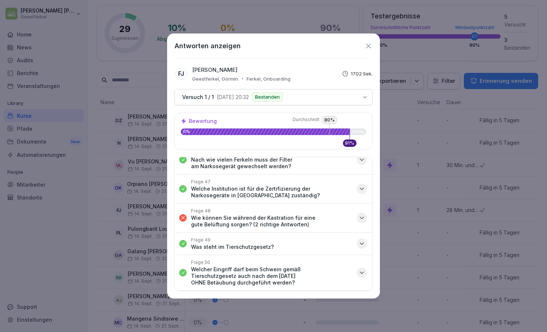
scroll to position [1215, 0]
click at [361, 213] on icon "button" at bounding box center [361, 216] width 7 height 7
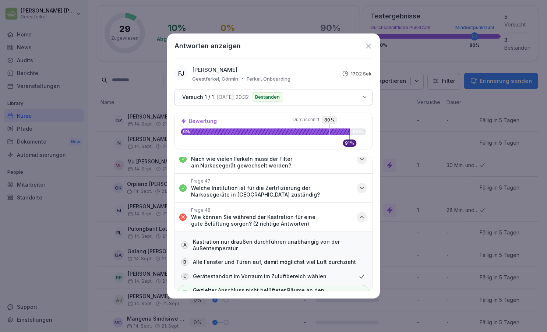
click at [361, 216] on icon "button" at bounding box center [362, 217] width 4 height 2
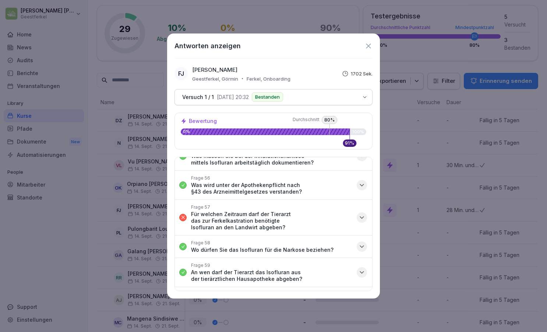
scroll to position [1469, 0]
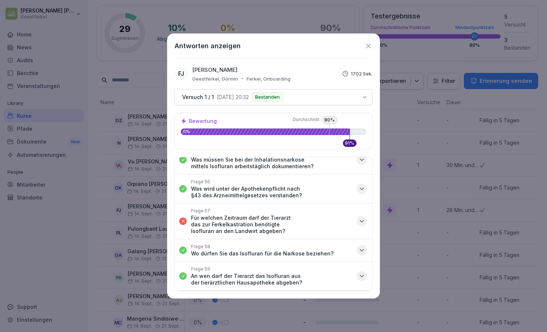
click at [363, 218] on icon "button" at bounding box center [361, 221] width 7 height 7
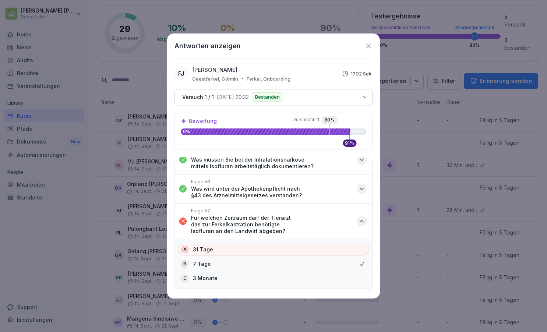
click at [363, 218] on icon "button" at bounding box center [361, 221] width 7 height 7
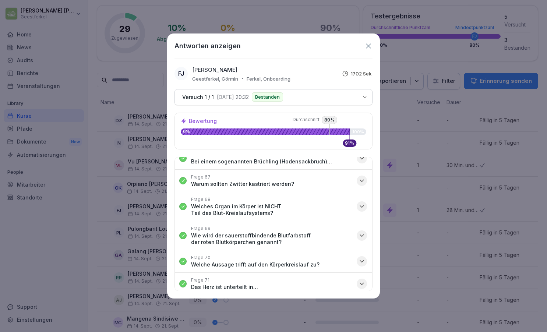
scroll to position [1754, 0]
click at [361, 306] on icon "button" at bounding box center [361, 309] width 7 height 7
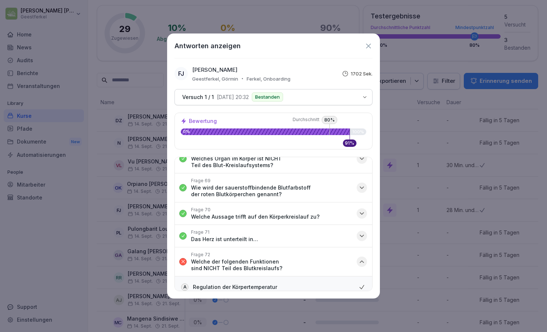
scroll to position [1803, 0]
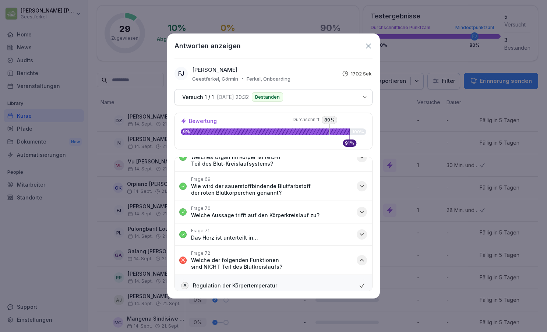
click at [363, 257] on icon "button" at bounding box center [361, 260] width 7 height 7
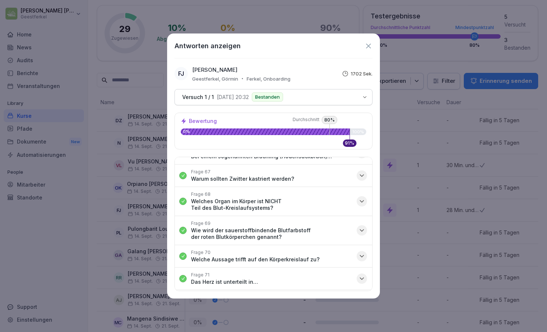
scroll to position [1754, 0]
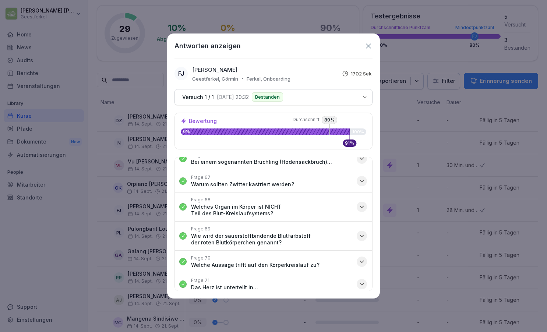
click at [367, 47] on icon at bounding box center [368, 45] width 5 height 5
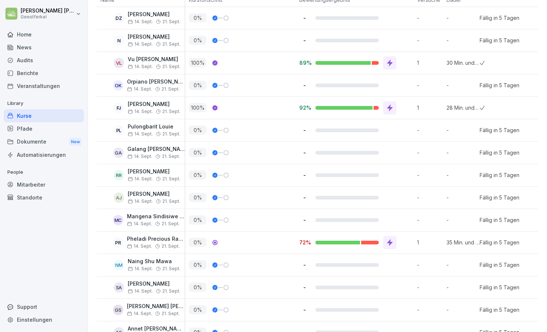
scroll to position [240, 0]
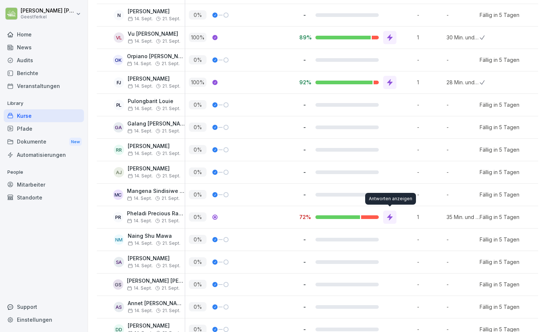
click at [393, 218] on icon at bounding box center [389, 216] width 7 height 7
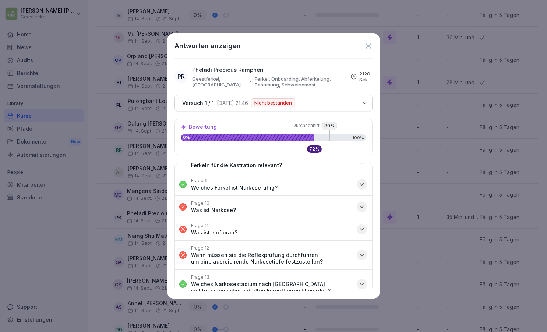
scroll to position [222, 0]
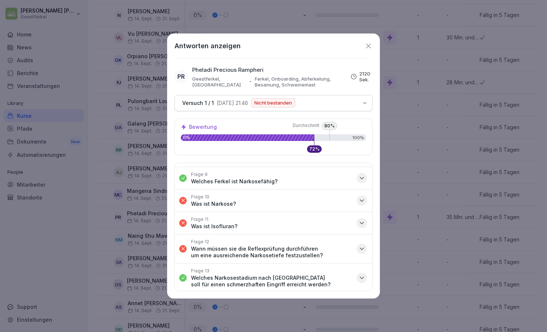
click at [361, 197] on icon "button" at bounding box center [361, 200] width 7 height 7
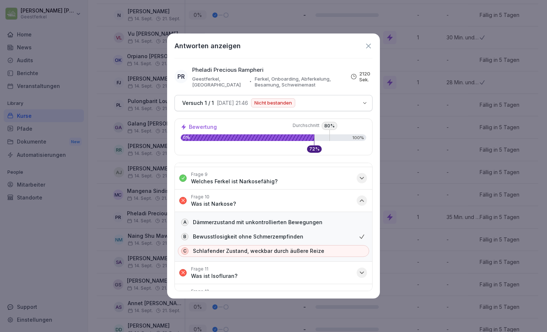
click at [361, 197] on icon "button" at bounding box center [361, 200] width 7 height 7
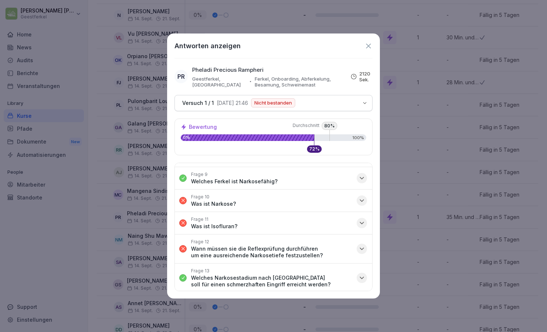
click at [364, 219] on icon "button" at bounding box center [361, 222] width 7 height 7
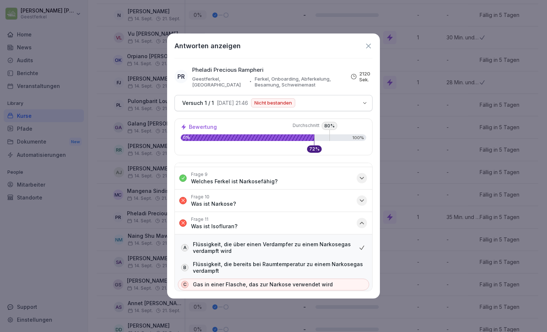
click at [364, 219] on icon "button" at bounding box center [361, 222] width 7 height 7
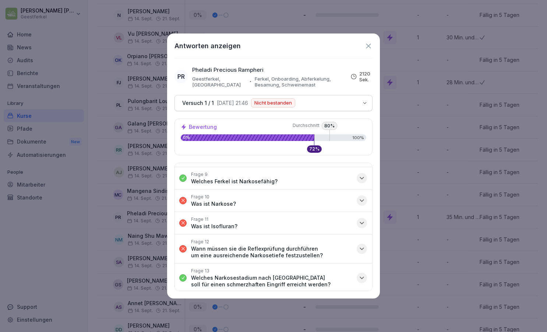
click at [361, 245] on icon "button" at bounding box center [361, 248] width 7 height 7
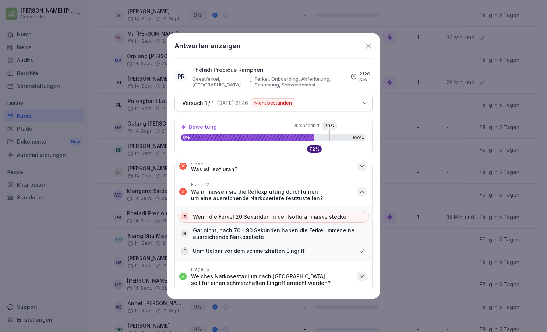
scroll to position [283, 0]
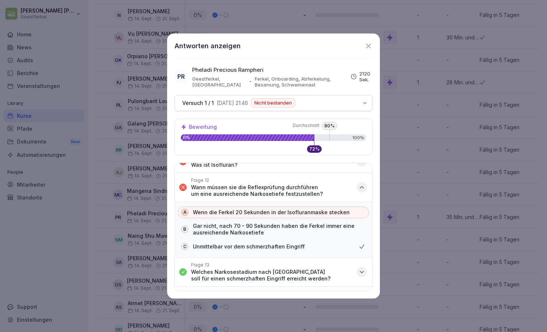
click at [363, 184] on icon "button" at bounding box center [361, 187] width 7 height 7
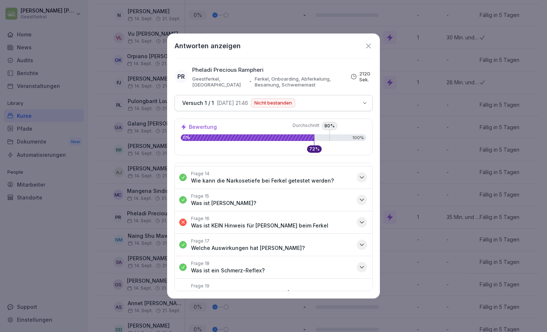
scroll to position [374, 0]
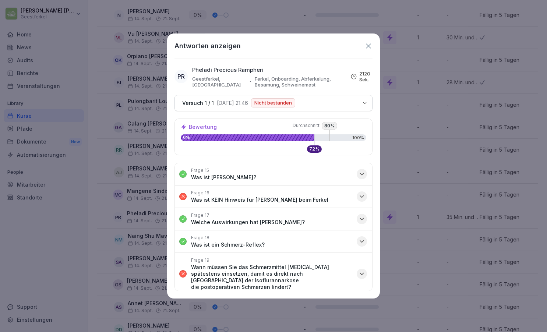
click at [364, 193] on icon "button" at bounding box center [361, 196] width 7 height 7
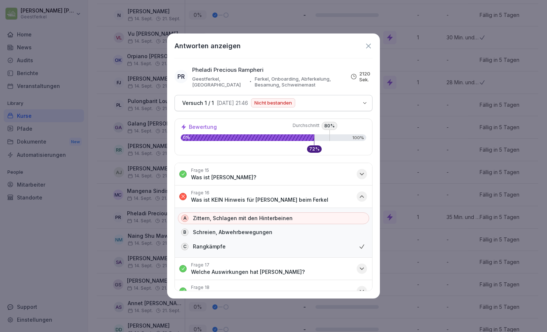
click at [364, 193] on icon "button" at bounding box center [361, 196] width 7 height 7
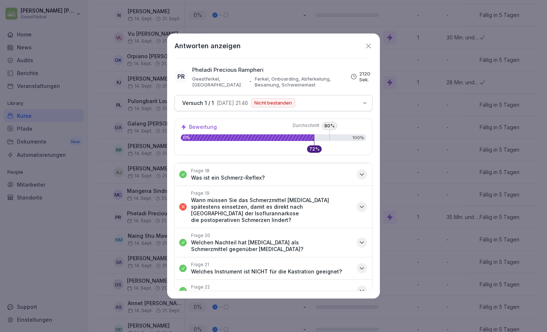
scroll to position [450, 0]
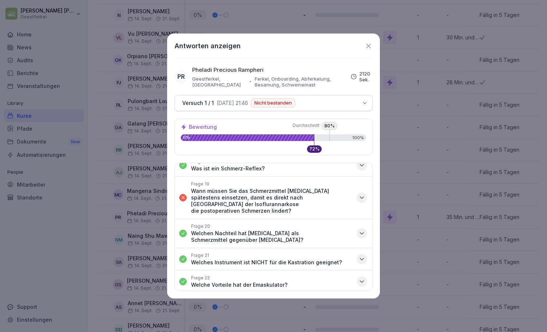
click at [360, 194] on icon "button" at bounding box center [361, 197] width 7 height 7
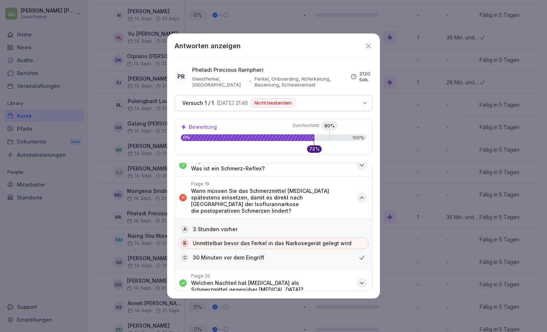
click at [360, 194] on icon "button" at bounding box center [361, 197] width 7 height 7
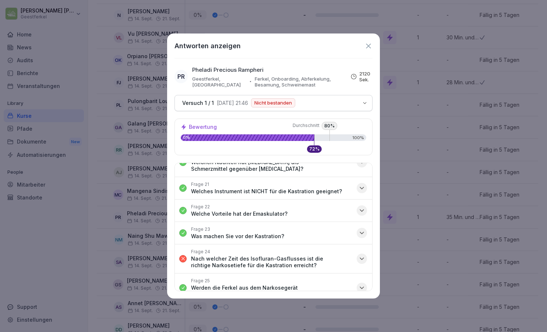
scroll to position [534, 0]
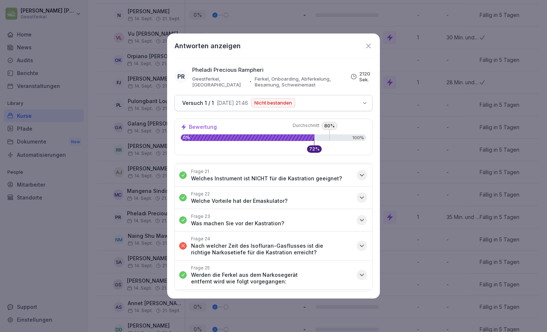
click at [362, 242] on icon "button" at bounding box center [361, 245] width 7 height 7
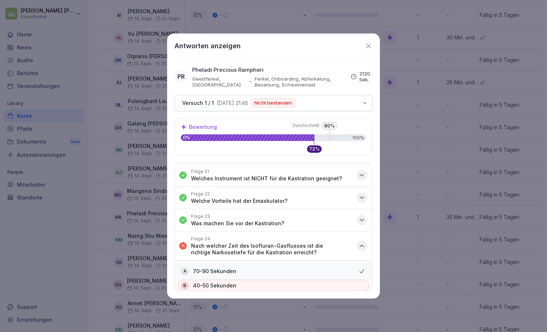
click at [362, 242] on icon "button" at bounding box center [361, 245] width 7 height 7
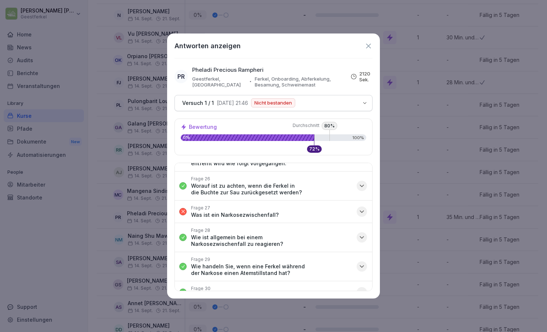
scroll to position [661, 0]
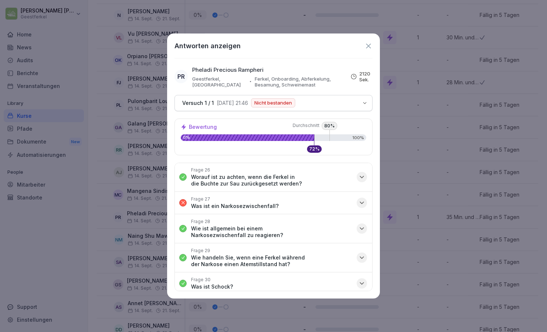
click at [361, 199] on icon "button" at bounding box center [361, 202] width 7 height 7
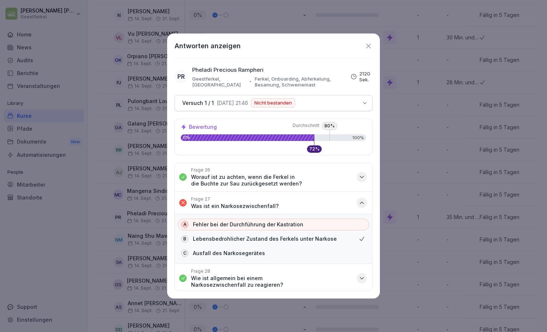
click at [361, 199] on icon "button" at bounding box center [361, 202] width 7 height 7
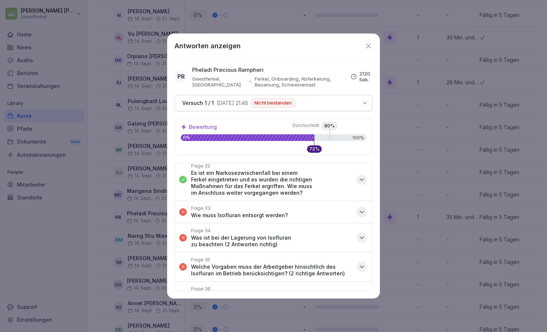
scroll to position [827, 0]
click at [359, 208] on icon "button" at bounding box center [361, 211] width 7 height 7
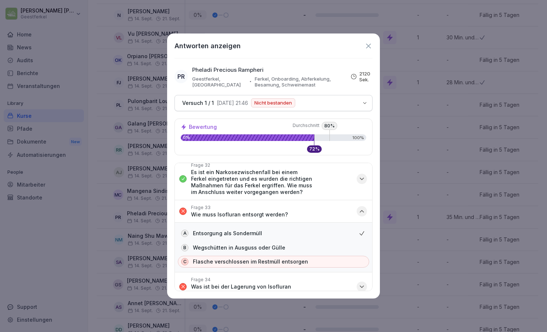
click at [359, 208] on icon "button" at bounding box center [361, 211] width 7 height 7
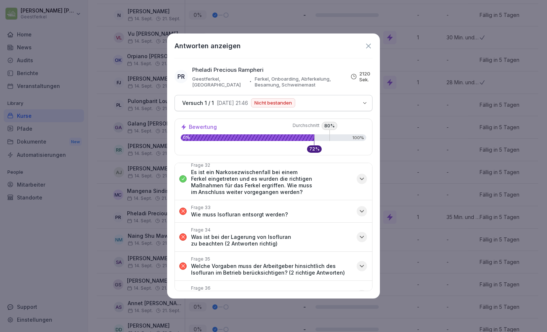
click at [362, 233] on icon "button" at bounding box center [361, 236] width 7 height 7
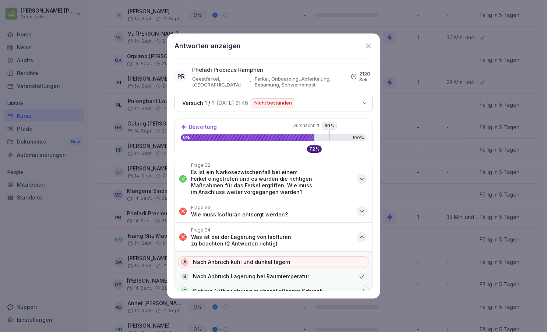
click at [362, 233] on icon "button" at bounding box center [361, 236] width 7 height 7
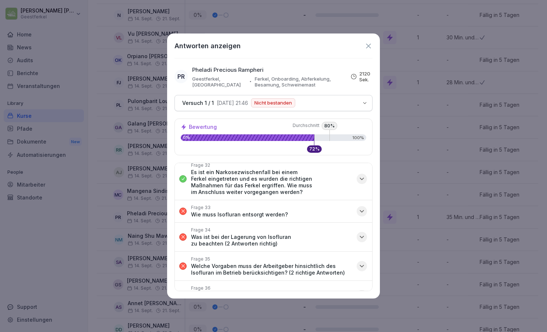
click at [362, 262] on icon "button" at bounding box center [361, 265] width 7 height 7
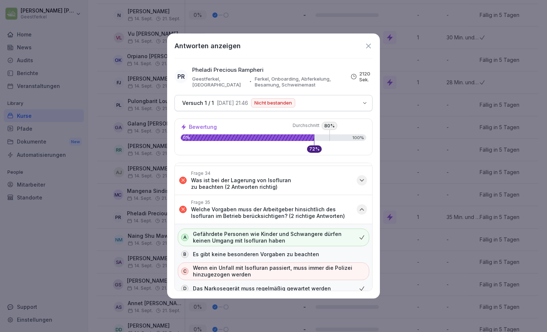
scroll to position [883, 0]
click at [361, 209] on icon "button" at bounding box center [362, 210] width 4 height 2
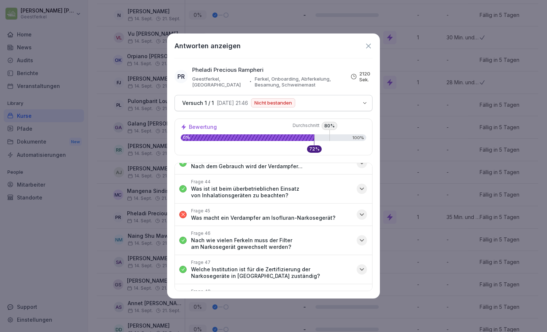
scroll to position [1141, 0]
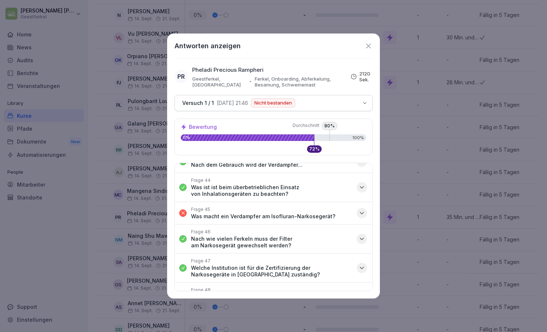
click at [360, 209] on icon "button" at bounding box center [361, 212] width 7 height 7
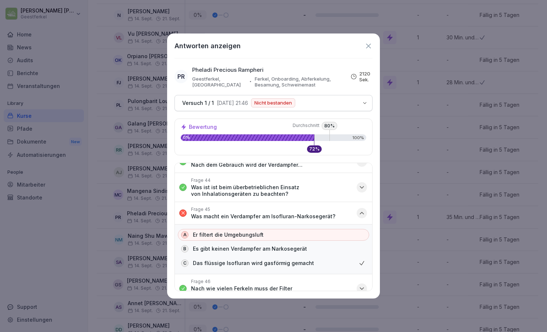
click at [360, 209] on icon "button" at bounding box center [361, 212] width 7 height 7
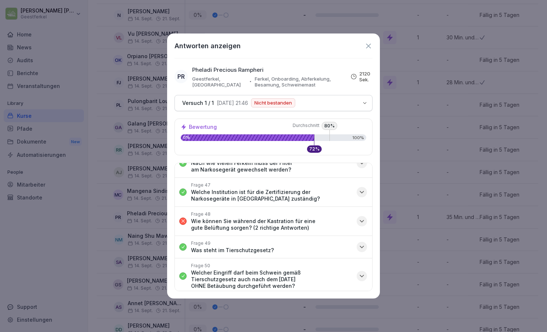
scroll to position [1220, 0]
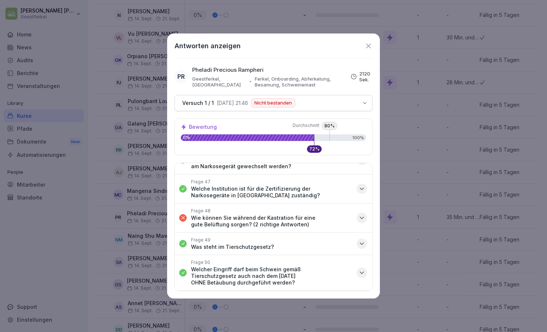
click at [362, 214] on icon "button" at bounding box center [361, 217] width 7 height 7
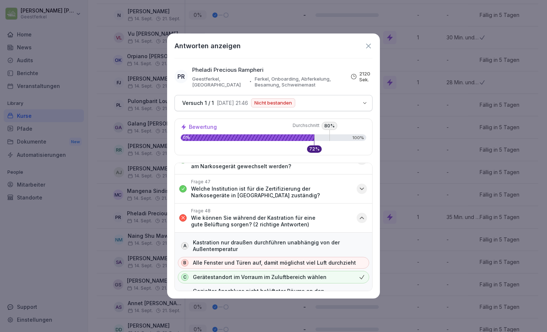
click at [362, 214] on icon "button" at bounding box center [361, 217] width 7 height 7
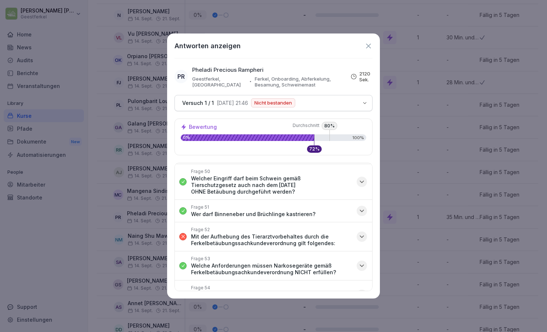
scroll to position [1312, 0]
click at [361, 232] on icon "button" at bounding box center [361, 235] width 7 height 7
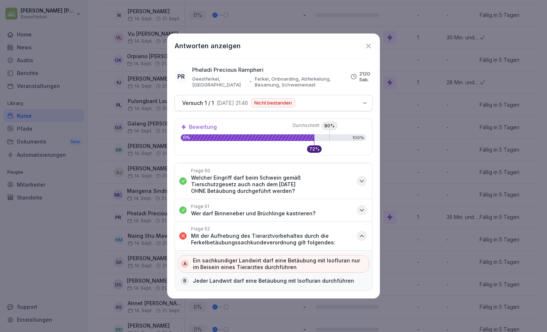
click at [361, 235] on icon "button" at bounding box center [362, 236] width 4 height 2
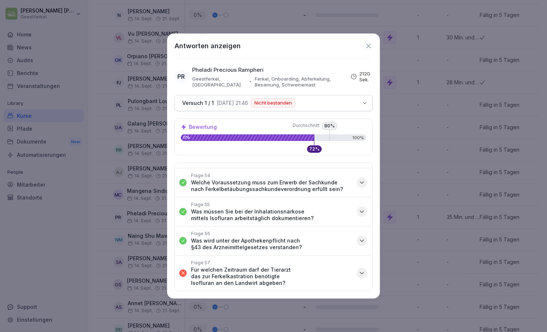
scroll to position [1441, 0]
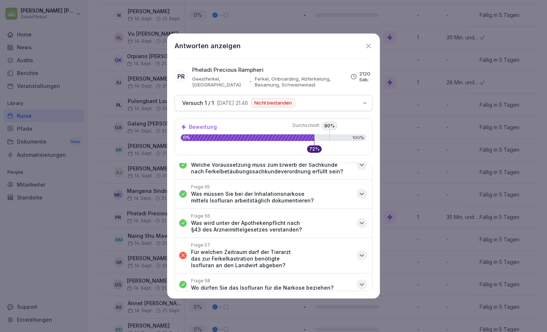
click at [361, 252] on icon "button" at bounding box center [361, 255] width 7 height 7
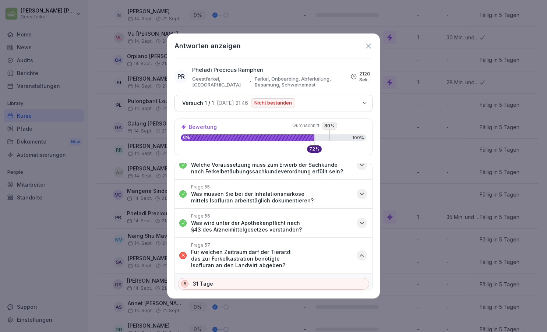
click at [361, 252] on icon "button" at bounding box center [361, 255] width 7 height 7
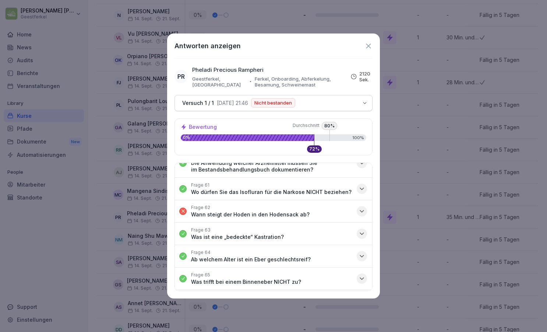
scroll to position [1604, 0]
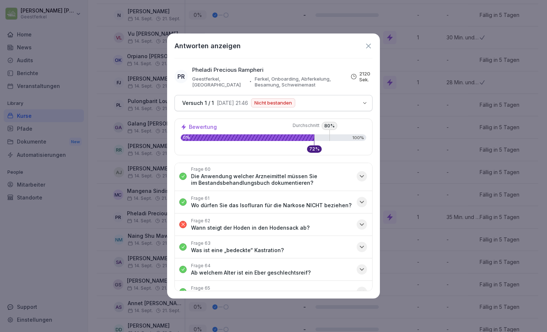
click at [360, 221] on icon "button" at bounding box center [361, 224] width 7 height 7
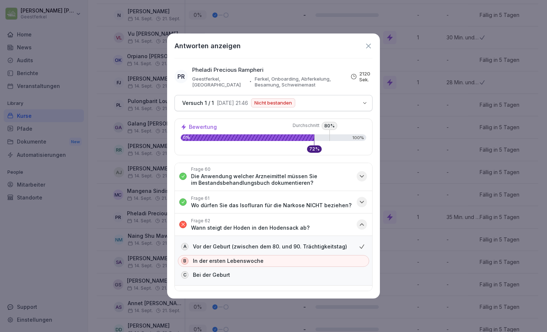
click at [360, 221] on icon "button" at bounding box center [361, 224] width 7 height 7
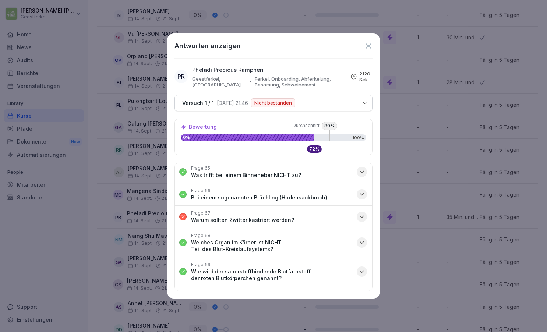
scroll to position [1717, 0]
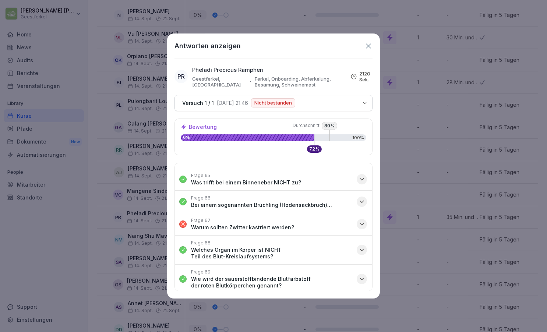
click at [368, 43] on icon at bounding box center [368, 46] width 8 height 8
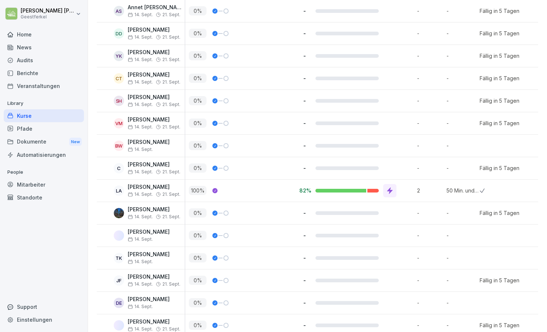
scroll to position [537, 0]
click at [389, 191] on icon at bounding box center [389, 190] width 7 height 7
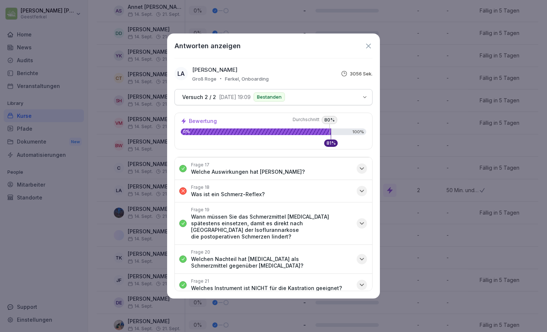
scroll to position [413, 0]
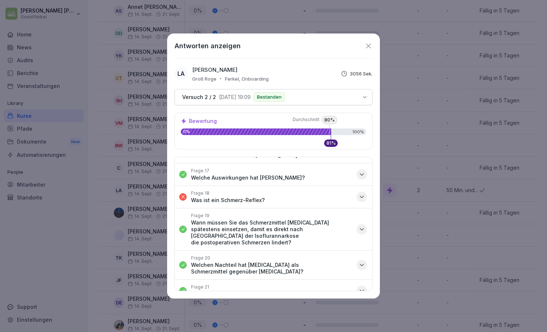
click at [362, 193] on icon "button" at bounding box center [361, 196] width 7 height 7
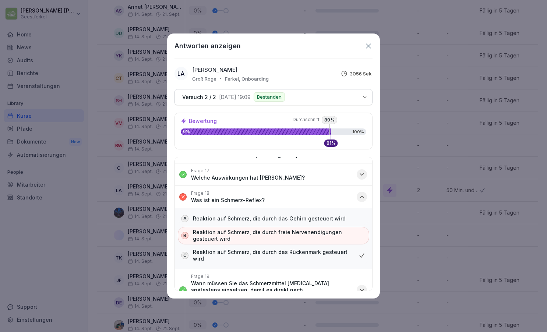
click at [362, 193] on icon "button" at bounding box center [361, 196] width 7 height 7
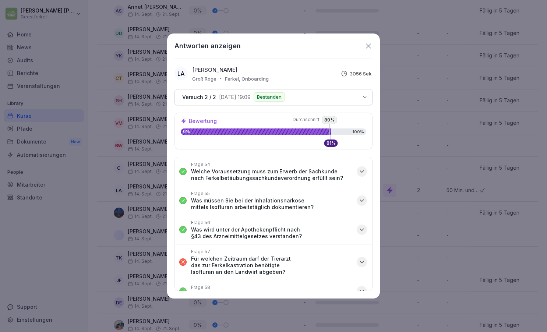
scroll to position [1429, 0]
click at [361, 258] on icon "button" at bounding box center [361, 261] width 7 height 7
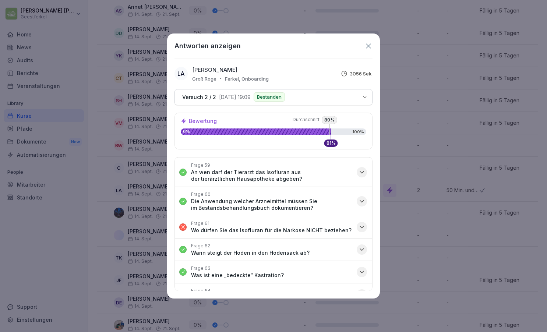
scroll to position [1572, 0]
click at [361, 224] on icon "button" at bounding box center [361, 227] width 7 height 7
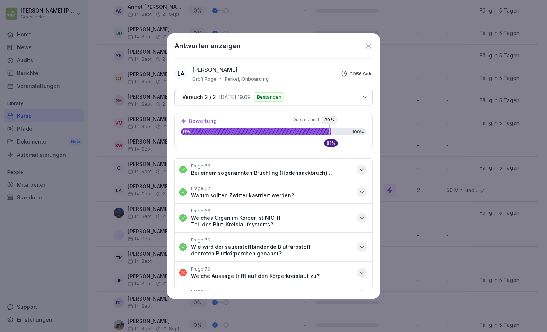
scroll to position [1805, 0]
click at [364, 268] on icon "button" at bounding box center [361, 271] width 7 height 7
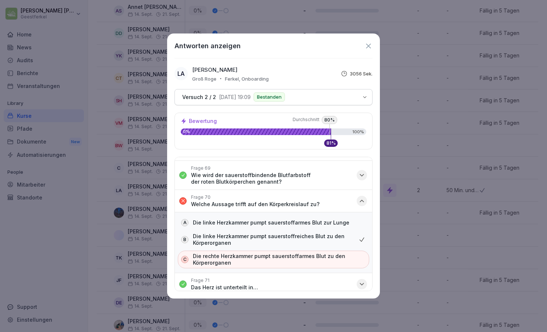
scroll to position [1876, 0]
click at [361, 309] on icon "button" at bounding box center [362, 310] width 4 height 2
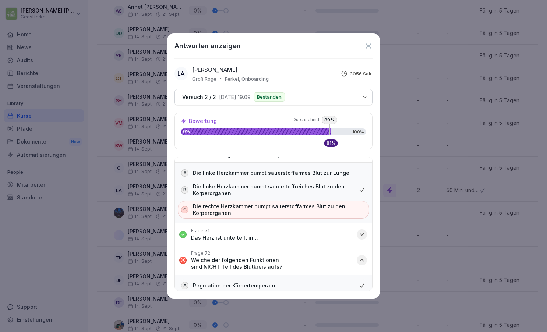
click at [367, 45] on icon at bounding box center [368, 45] width 5 height 5
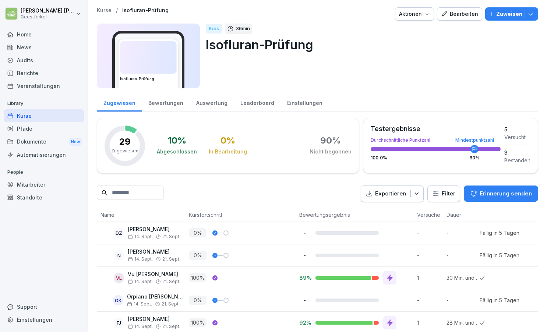
scroll to position [0, 0]
click at [460, 20] on button "Bearbeiten" at bounding box center [459, 13] width 45 height 13
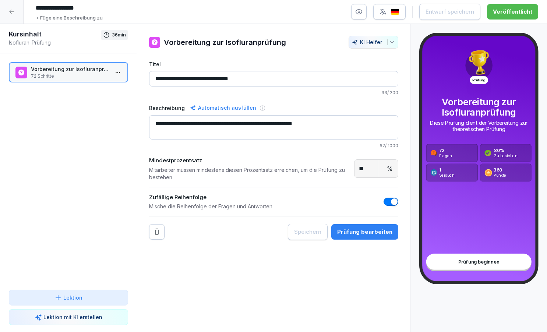
click at [64, 74] on p "72 Schritte" at bounding box center [70, 76] width 78 height 7
click at [352, 236] on button "Prüfung bearbeiten" at bounding box center [364, 231] width 67 height 15
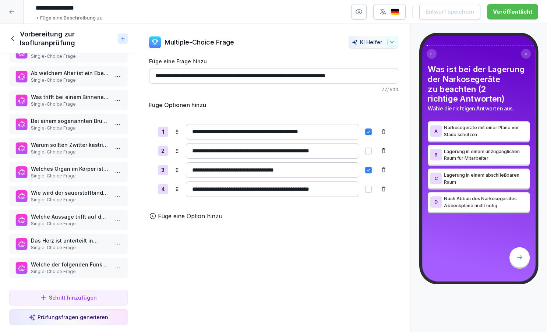
scroll to position [1503, 0]
click at [84, 268] on p "Welche der folgenden Funktionen sind NICHT Teil des Blutkreislaufs?" at bounding box center [70, 265] width 78 height 8
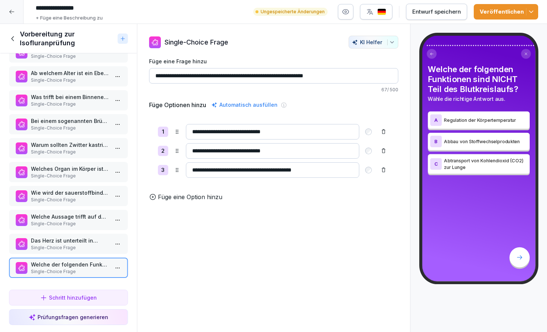
click at [508, 10] on div "Veröffentlichen" at bounding box center [506, 12] width 53 height 8
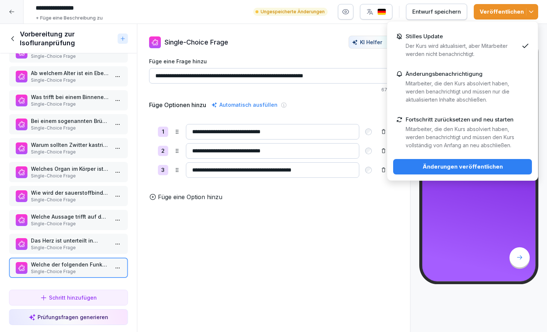
click at [447, 165] on div "Änderungen veröffentlichen" at bounding box center [462, 167] width 127 height 8
